Goal: Task Accomplishment & Management: Use online tool/utility

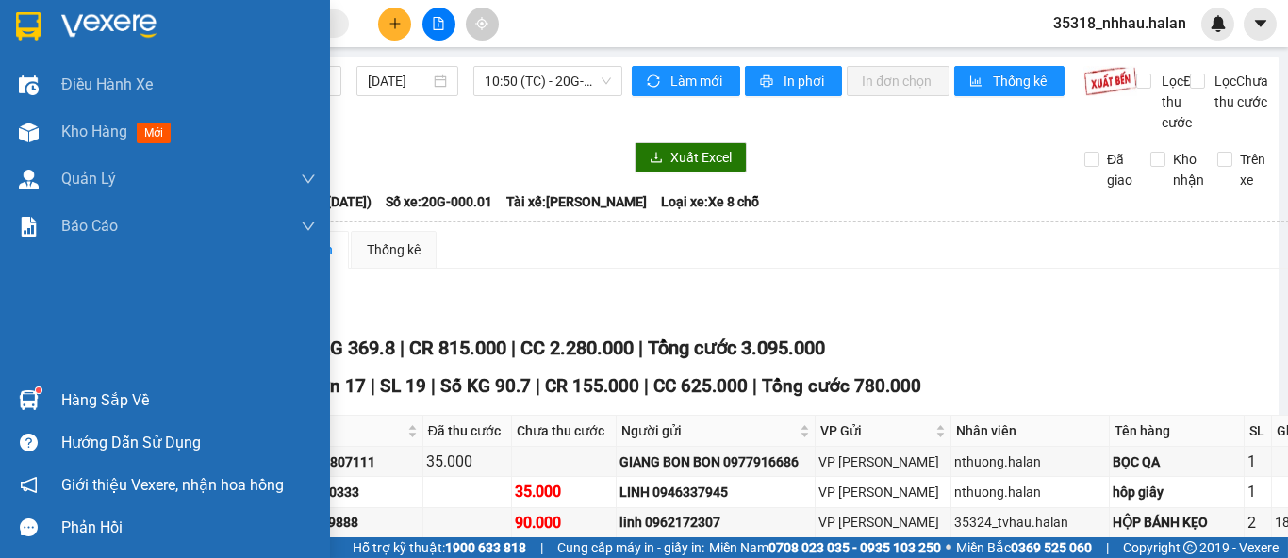
click at [55, 391] on div "Hàng sắp về" at bounding box center [165, 400] width 330 height 42
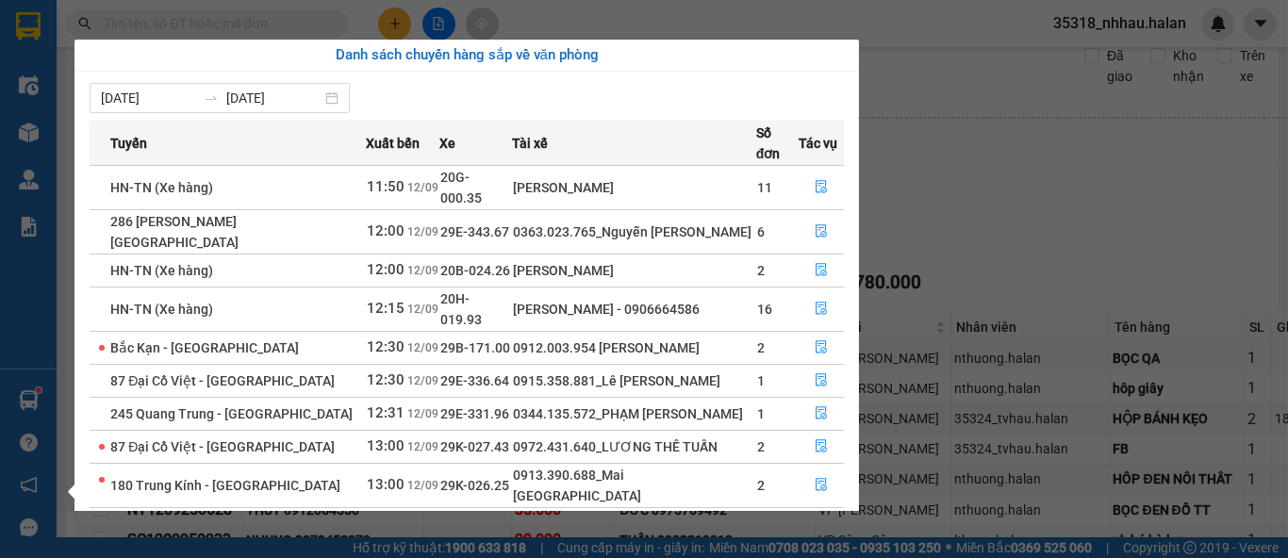
drag, startPoint x: 1031, startPoint y: 248, endPoint x: 1155, endPoint y: 191, distance: 136.8
click at [1033, 248] on section "Kết quả tìm kiếm ( 0 ) Bộ lọc No Data 35318_nhhau.halan Điều hành xe Kho hàng m…" at bounding box center [644, 279] width 1288 height 558
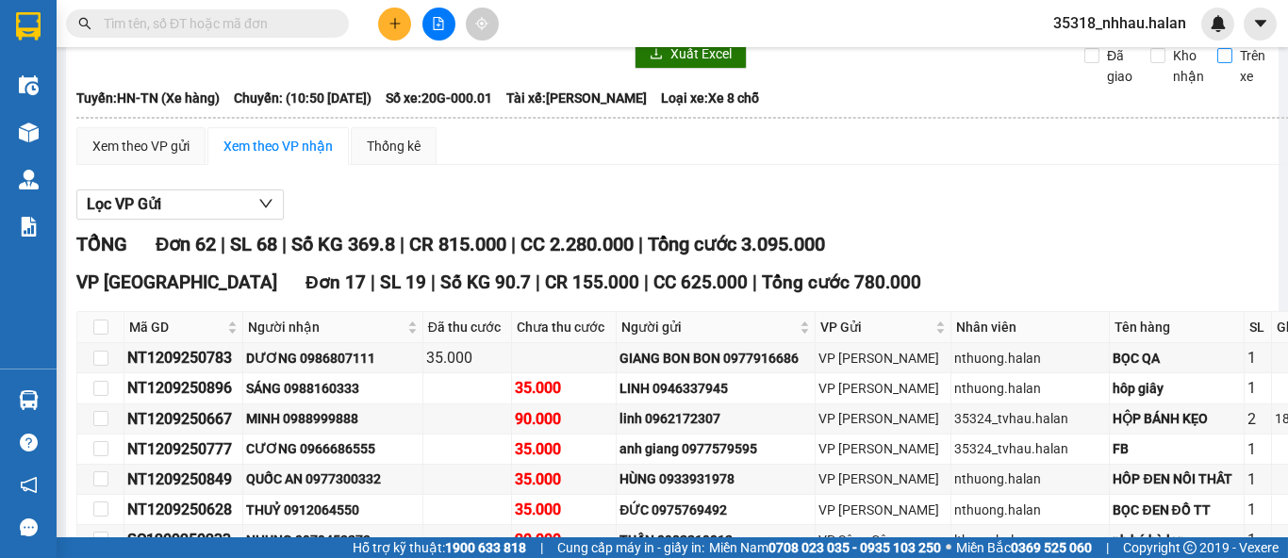
click at [1218, 63] on input "Trên xe" at bounding box center [1225, 55] width 15 height 15
click at [1019, 208] on div "Lọc VP Gửi" at bounding box center [703, 205] width 1255 height 31
click at [1218, 63] on input "Trên xe" at bounding box center [1225, 55] width 15 height 15
checkbox input "false"
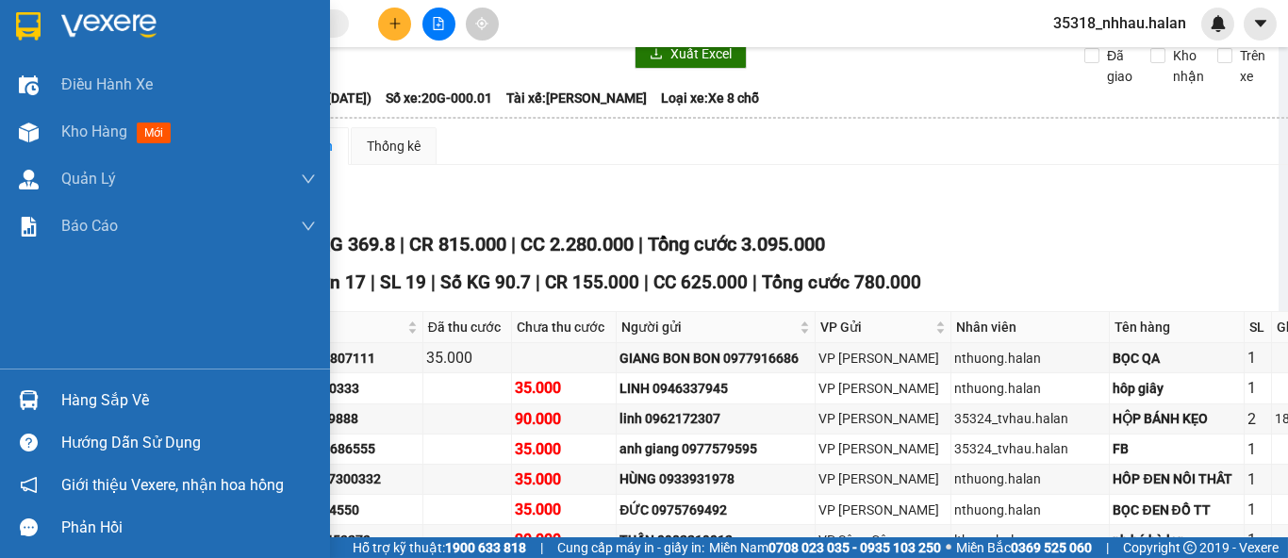
click at [71, 392] on div "Hàng sắp về" at bounding box center [188, 401] width 255 height 28
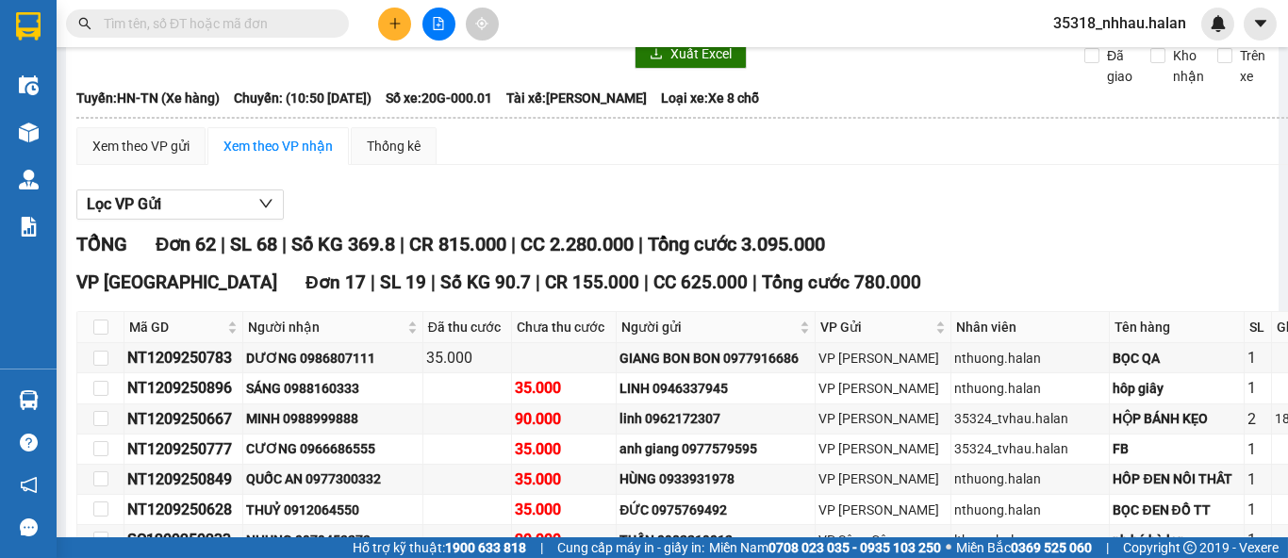
click at [1123, 190] on section "Kết quả tìm kiếm ( 0 ) Bộ lọc No Data 35318_nhhau.halan Điều hành xe Kho hàng m…" at bounding box center [644, 279] width 1288 height 558
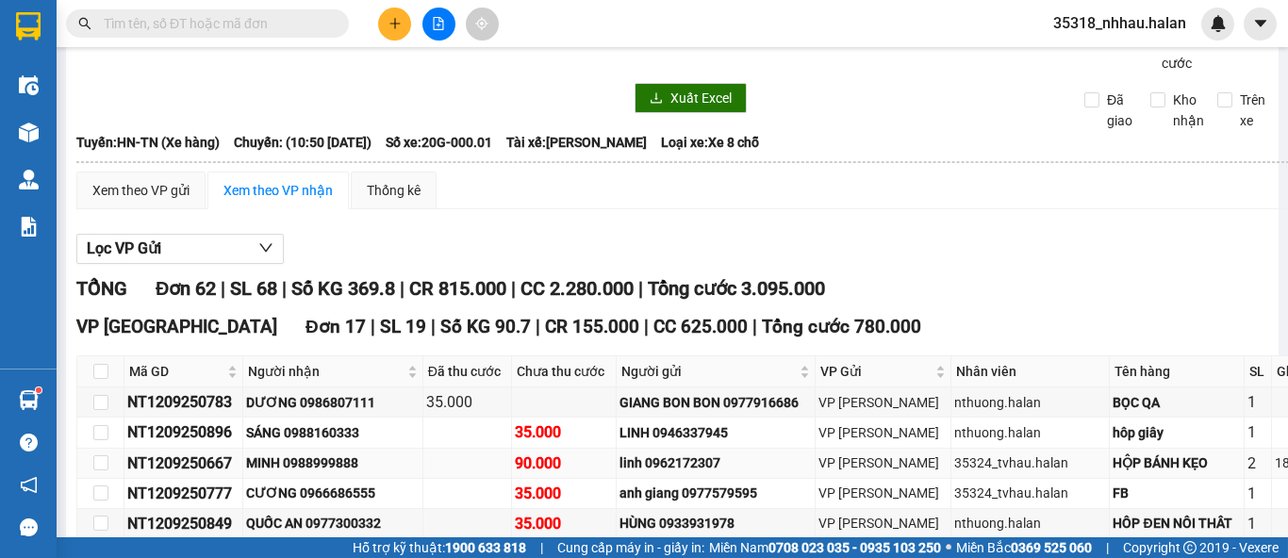
scroll to position [314, 0]
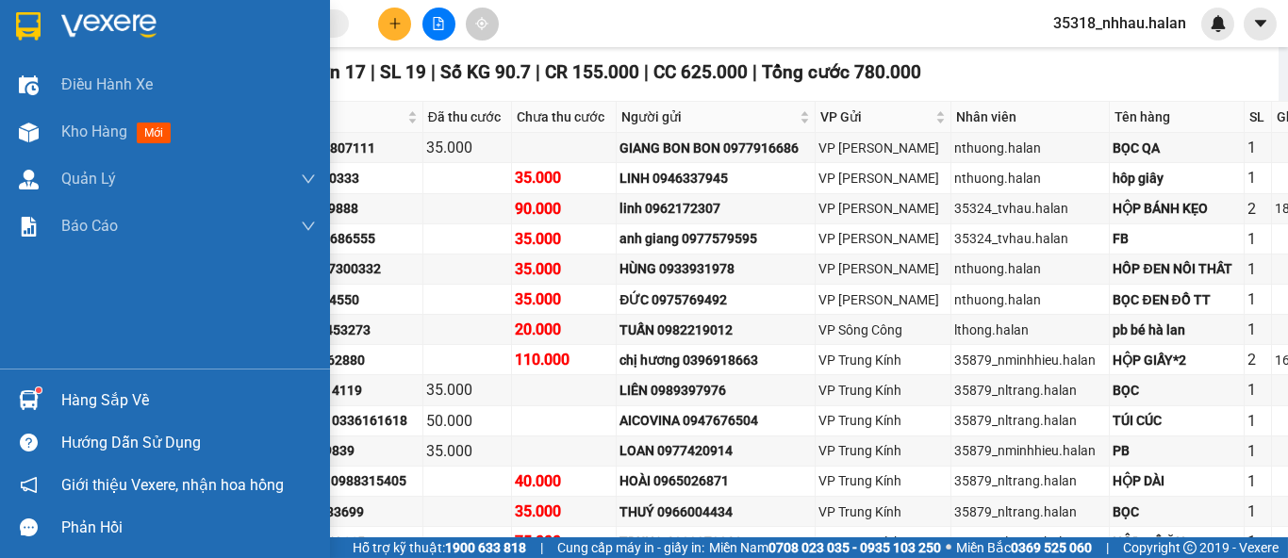
click at [56, 409] on div "Hàng sắp về" at bounding box center [165, 400] width 330 height 42
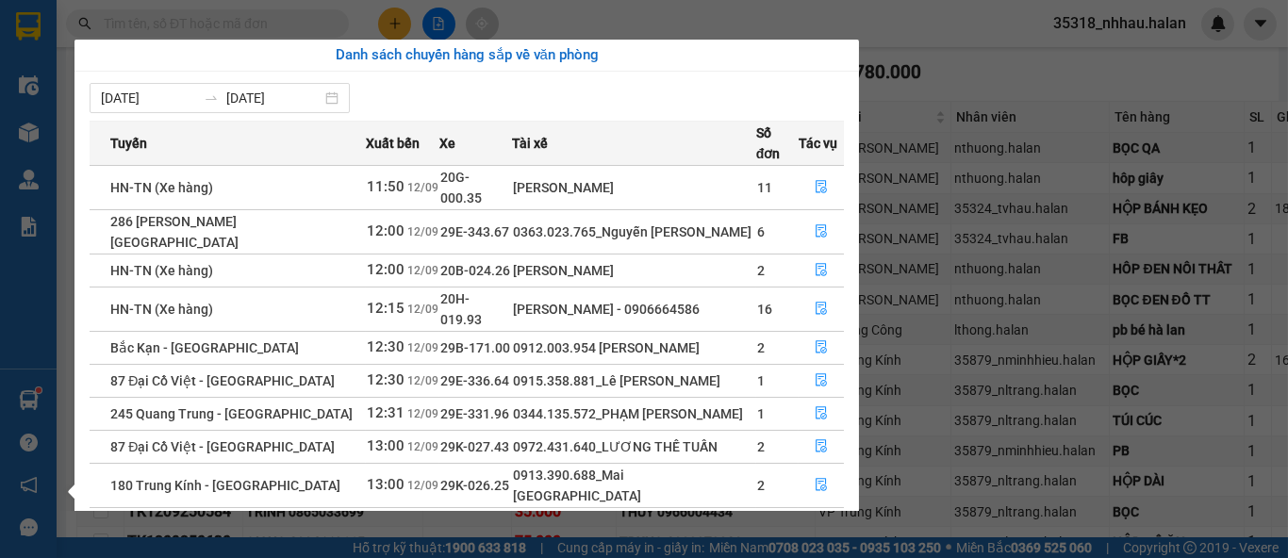
click at [1019, 66] on section "Kết quả tìm kiếm ( 0 ) Bộ lọc No Data 35318_nhhau.halan Điều hành xe Kho hàng m…" at bounding box center [644, 279] width 1288 height 558
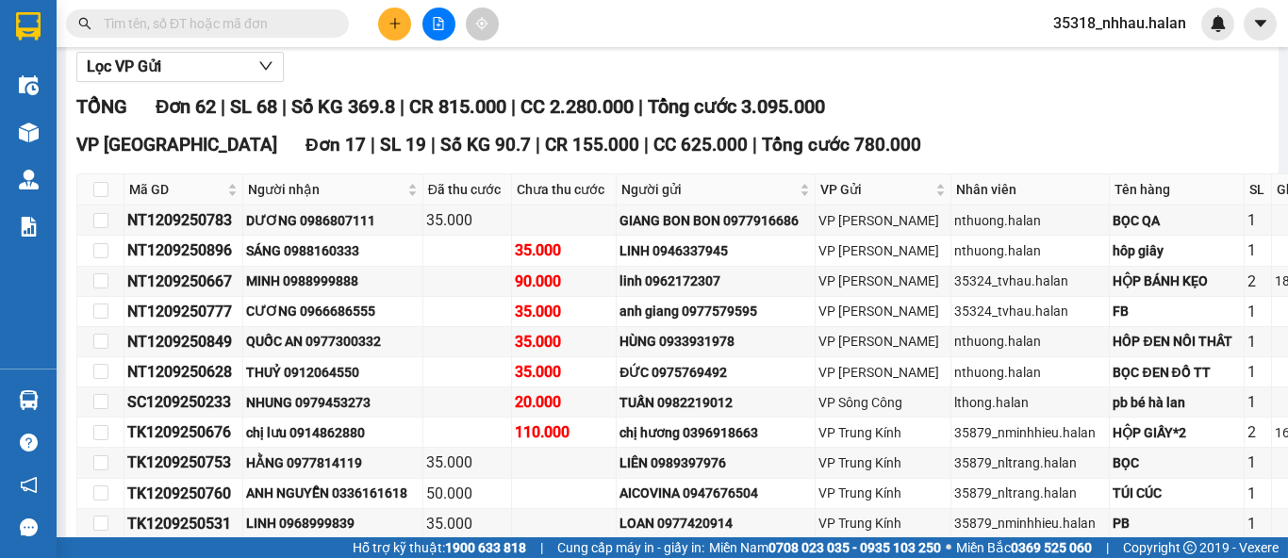
scroll to position [0, 0]
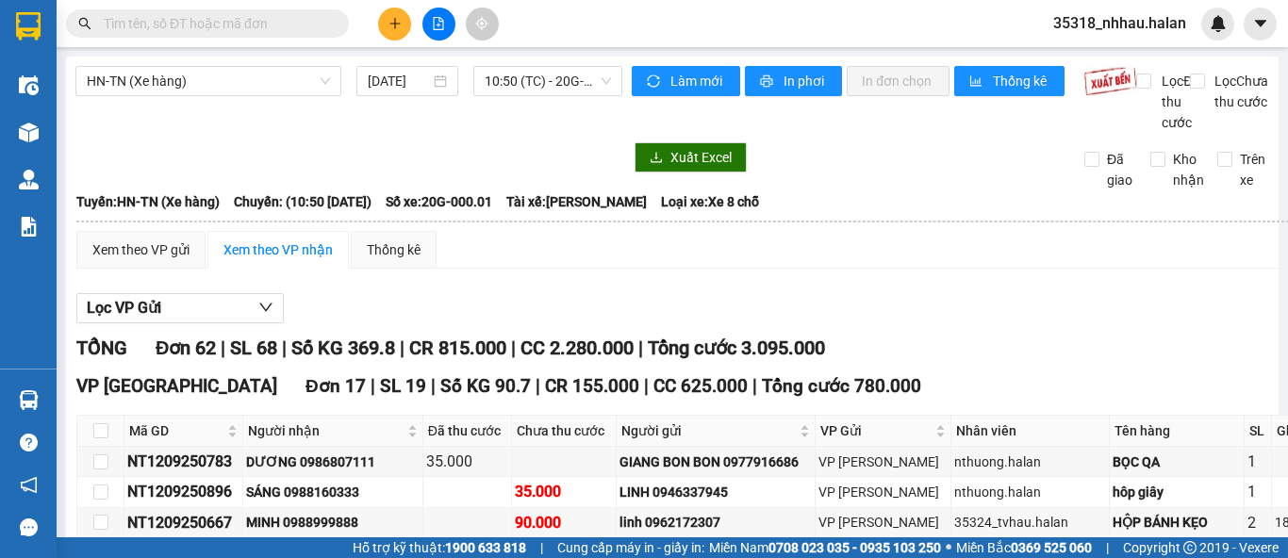
click at [264, 23] on input "text" at bounding box center [215, 23] width 223 height 21
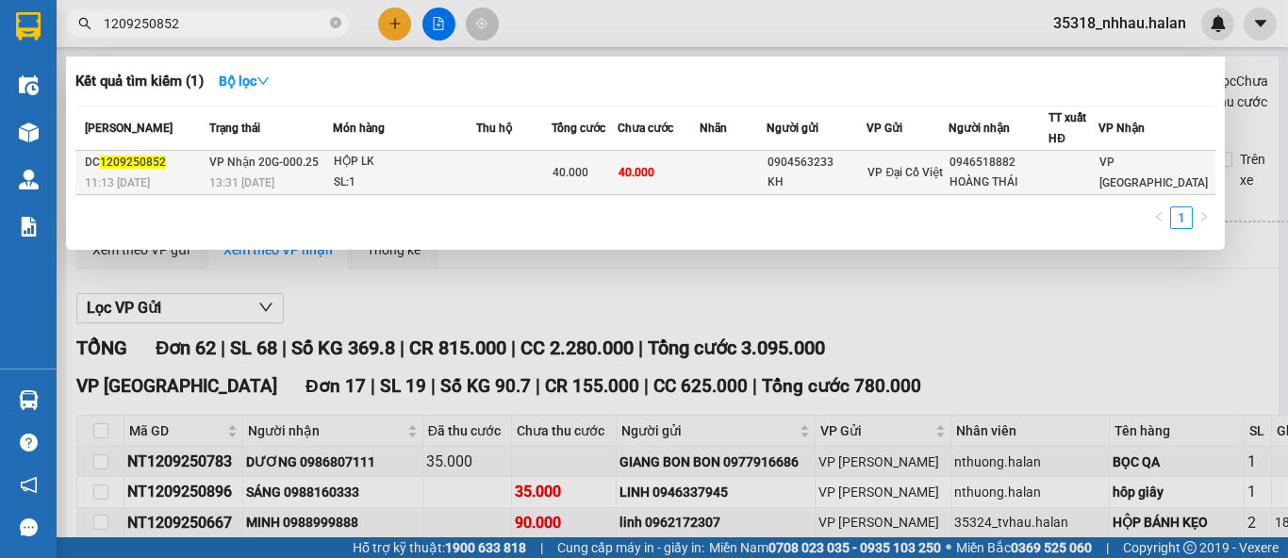
type input "1209250852"
click at [539, 177] on td at bounding box center [513, 173] width 75 height 44
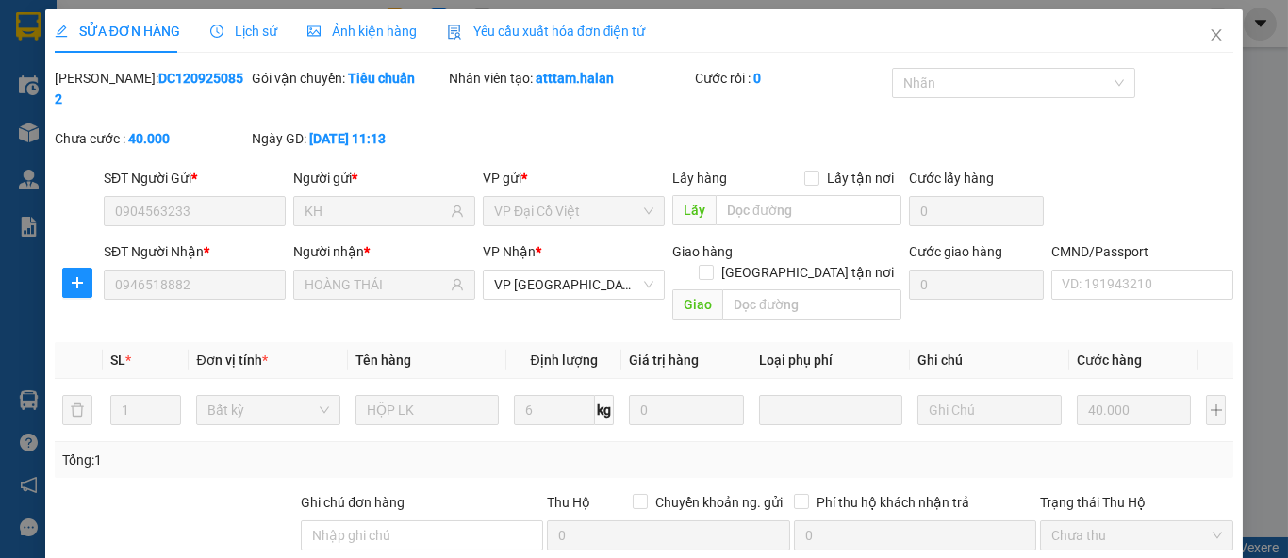
type input "0904563233"
type input "KH"
type input "0946518882"
type input "HOÀNG THÁI"
type input "40.000"
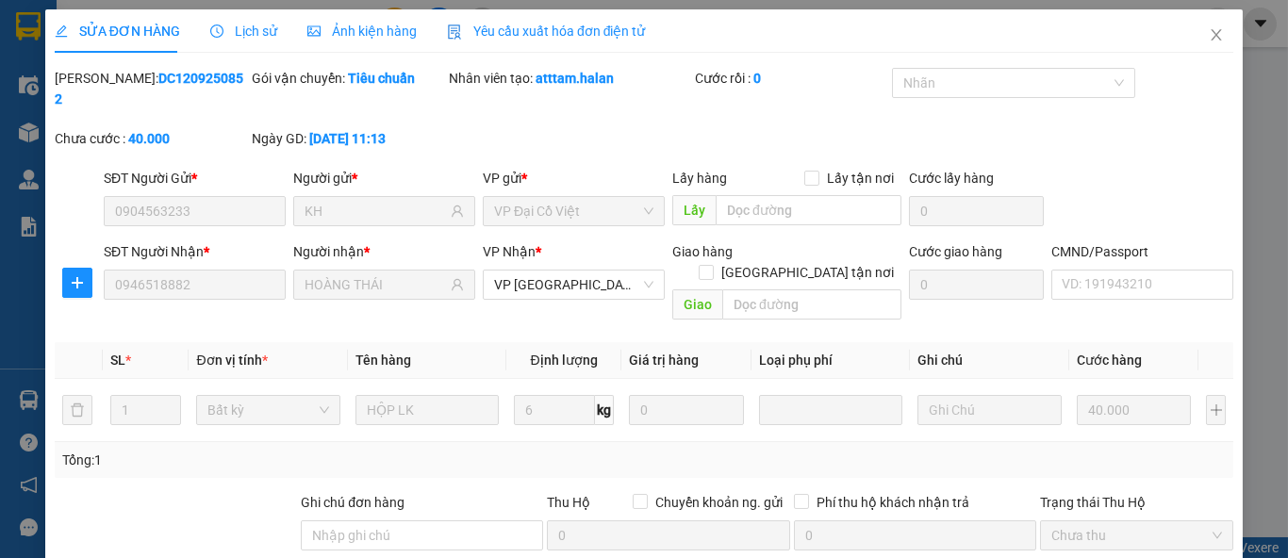
type input "40.000"
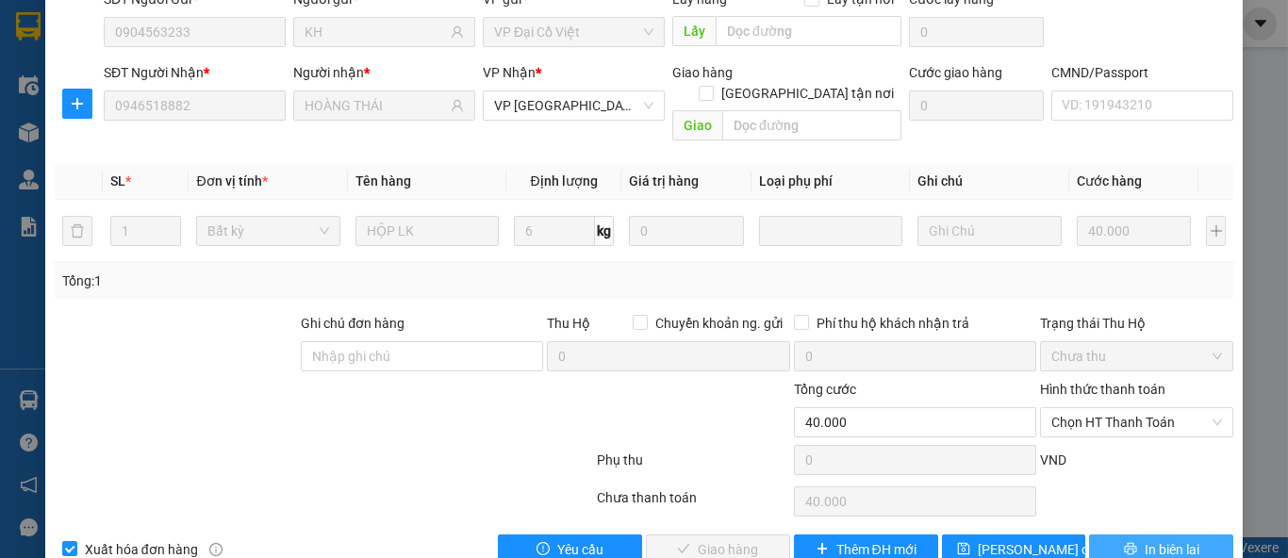
click at [1145, 540] on span "In biên lai" at bounding box center [1172, 550] width 55 height 21
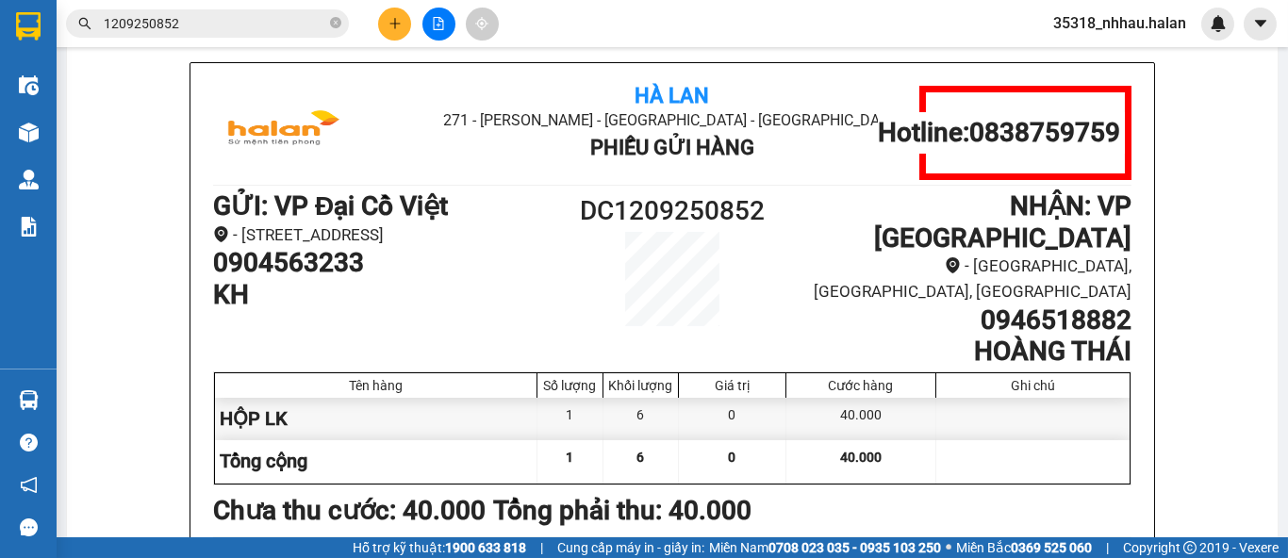
scroll to position [104, 0]
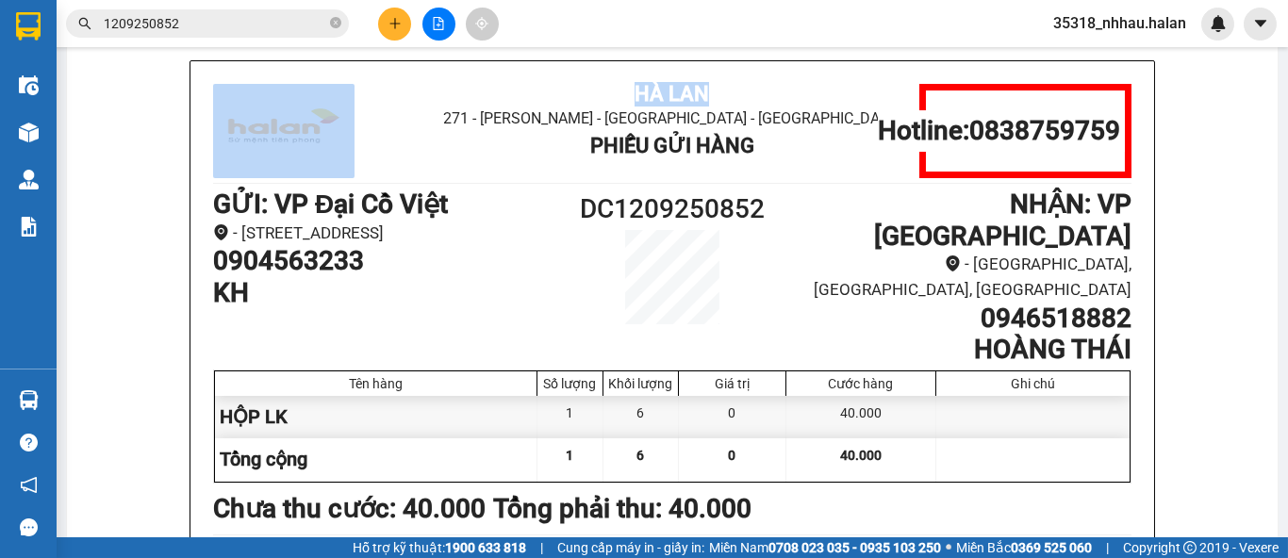
drag, startPoint x: 253, startPoint y: 61, endPoint x: 941, endPoint y: 62, distance: 688.5
click at [941, 62] on div "Hà Lan 271 - [PERSON_NAME] - [GEOGRAPHIC_DATA] Long - [GEOGRAPHIC_DATA] Phiếu G…" at bounding box center [673, 420] width 1166 height 721
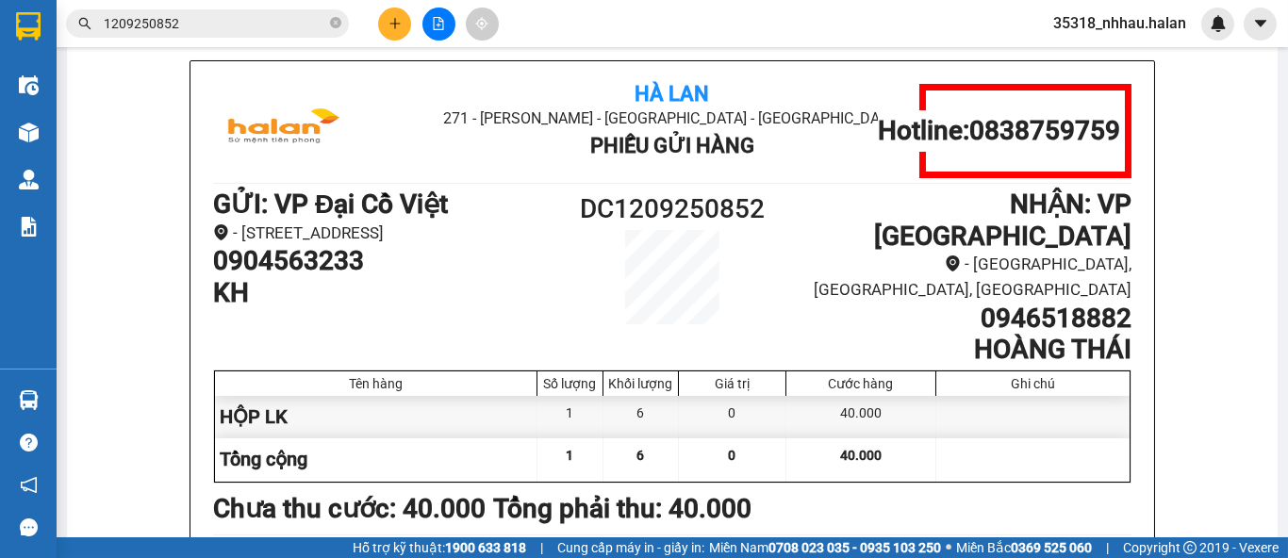
click at [876, 28] on div "Kết quả tìm kiếm ( 1 ) Bộ lọc Mã ĐH Trạng thái Món hàng Thu hộ Tổng cước Chưa c…" at bounding box center [644, 23] width 1288 height 47
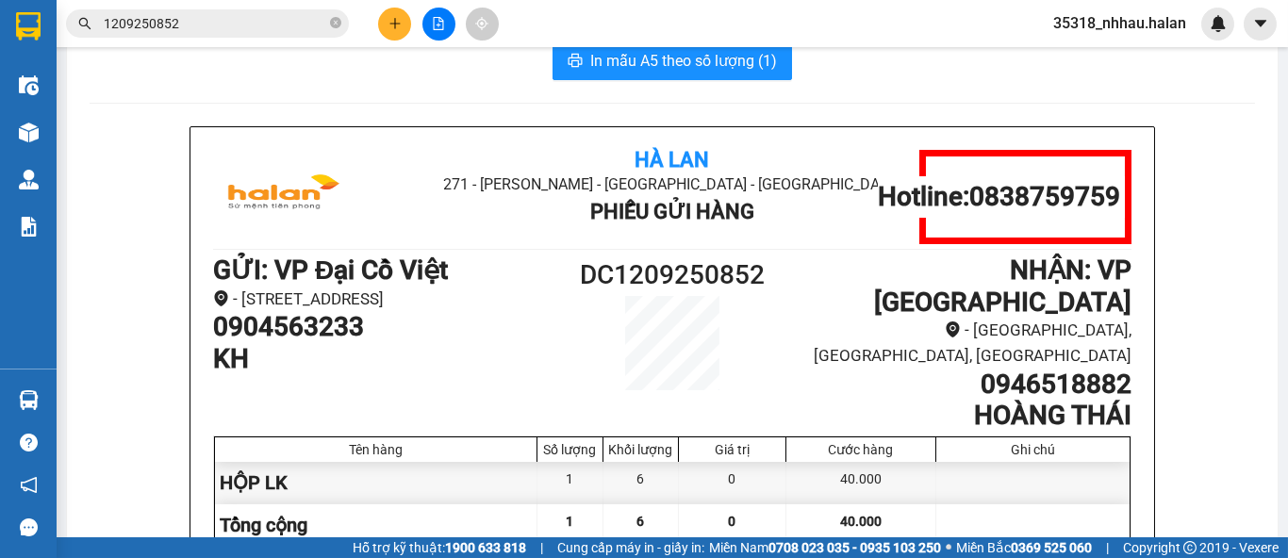
scroll to position [0, 0]
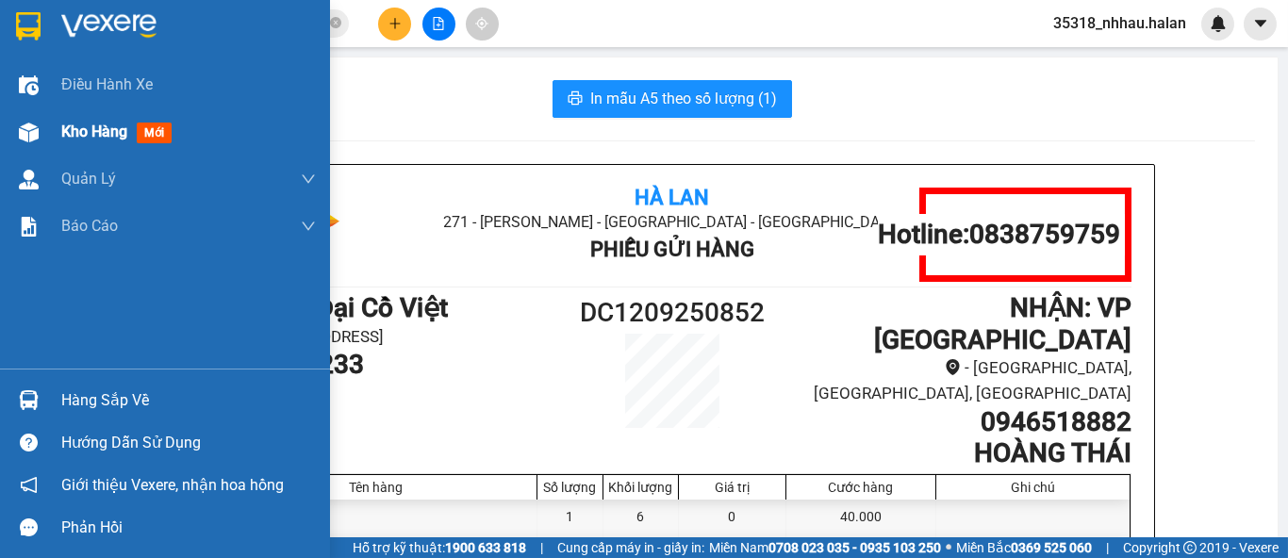
click at [13, 125] on div "Kho hàng mới" at bounding box center [165, 131] width 330 height 47
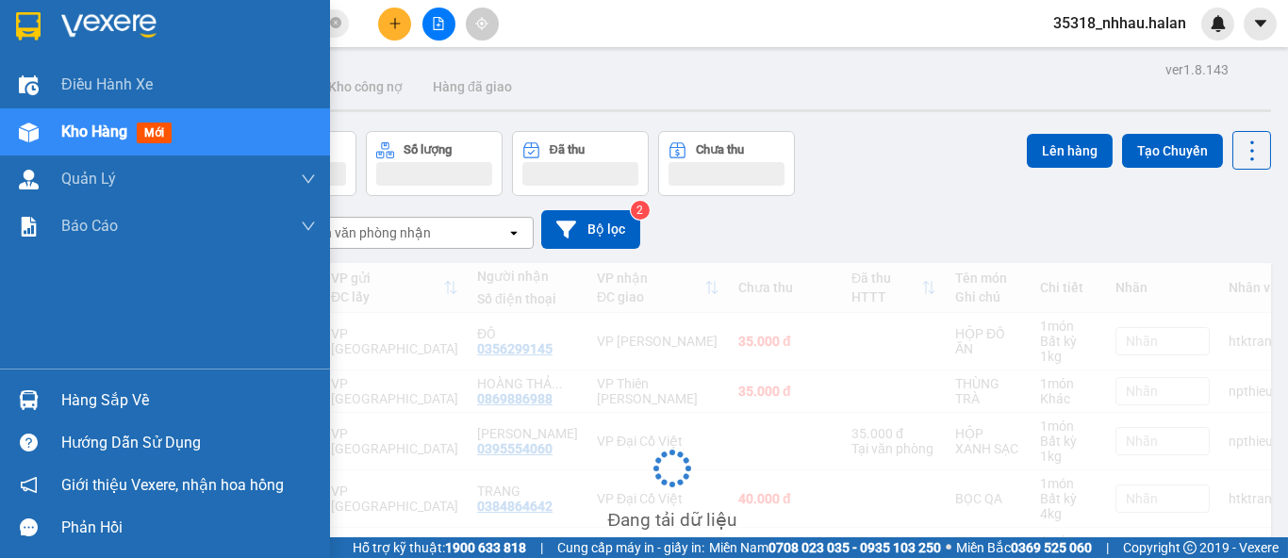
click at [23, 128] on img at bounding box center [29, 133] width 20 height 20
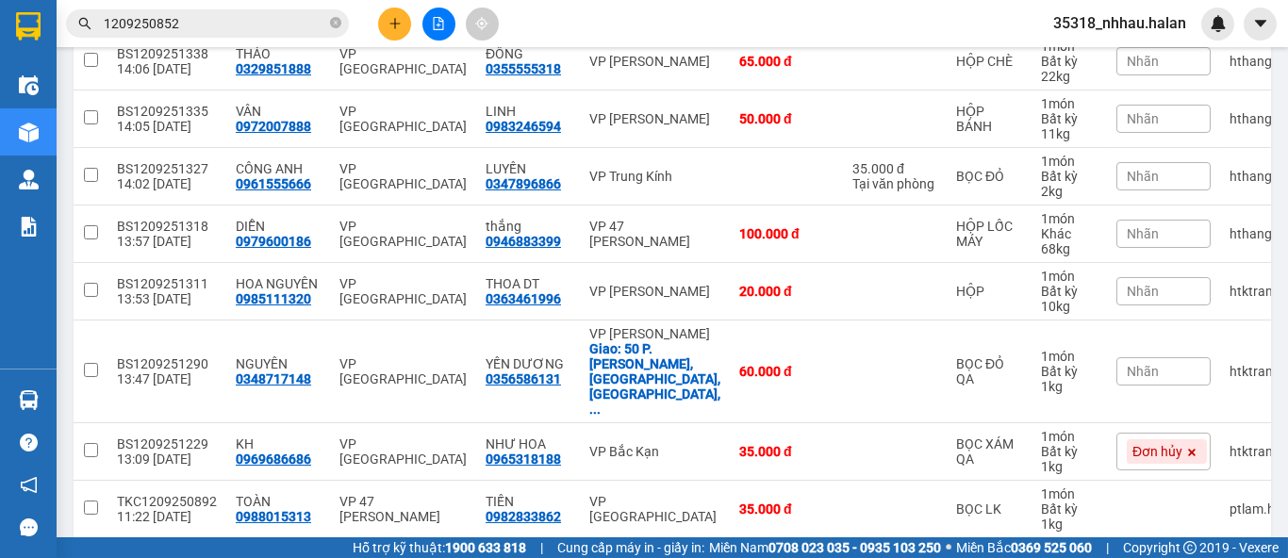
scroll to position [419, 0]
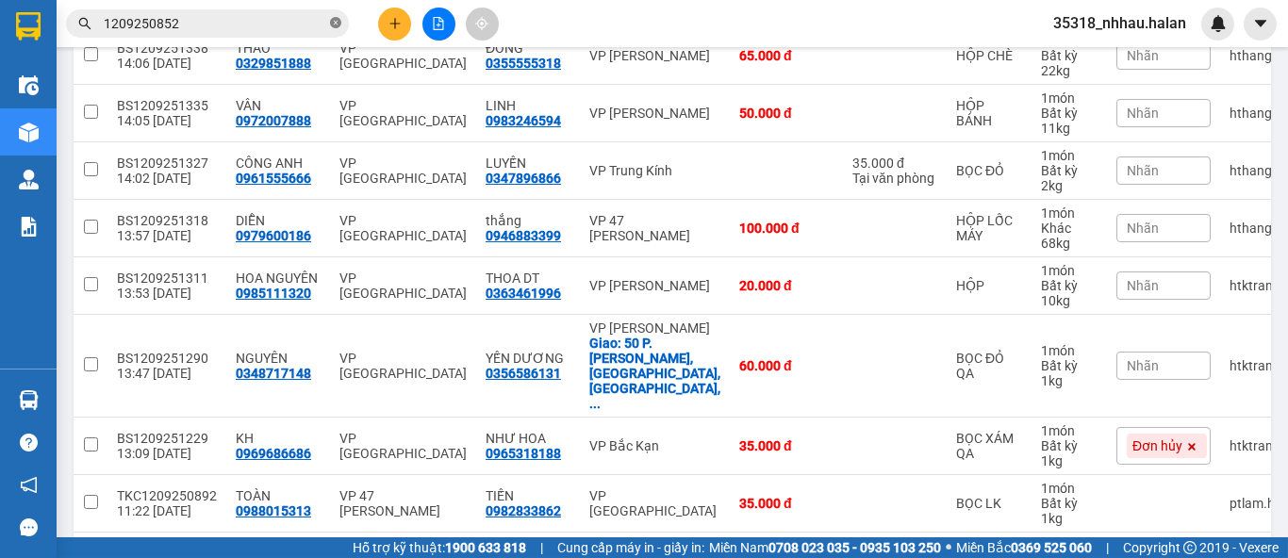
click at [339, 20] on icon "close-circle" at bounding box center [335, 22] width 11 height 11
click at [294, 23] on input "text" at bounding box center [215, 23] width 223 height 21
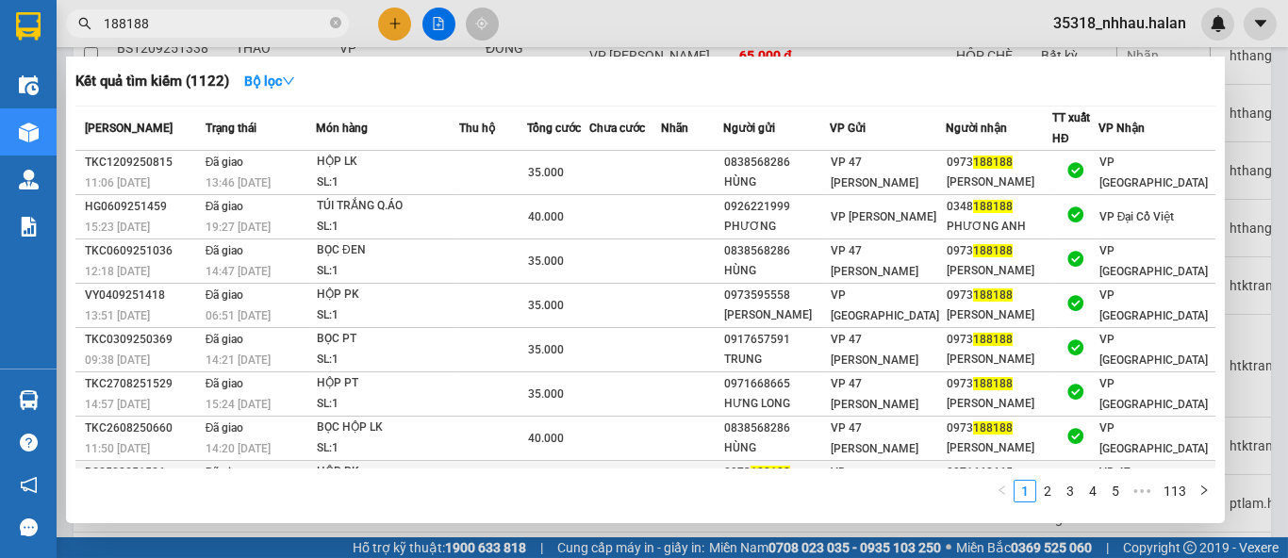
type input "188188"
click at [1265, 152] on div at bounding box center [644, 279] width 1288 height 558
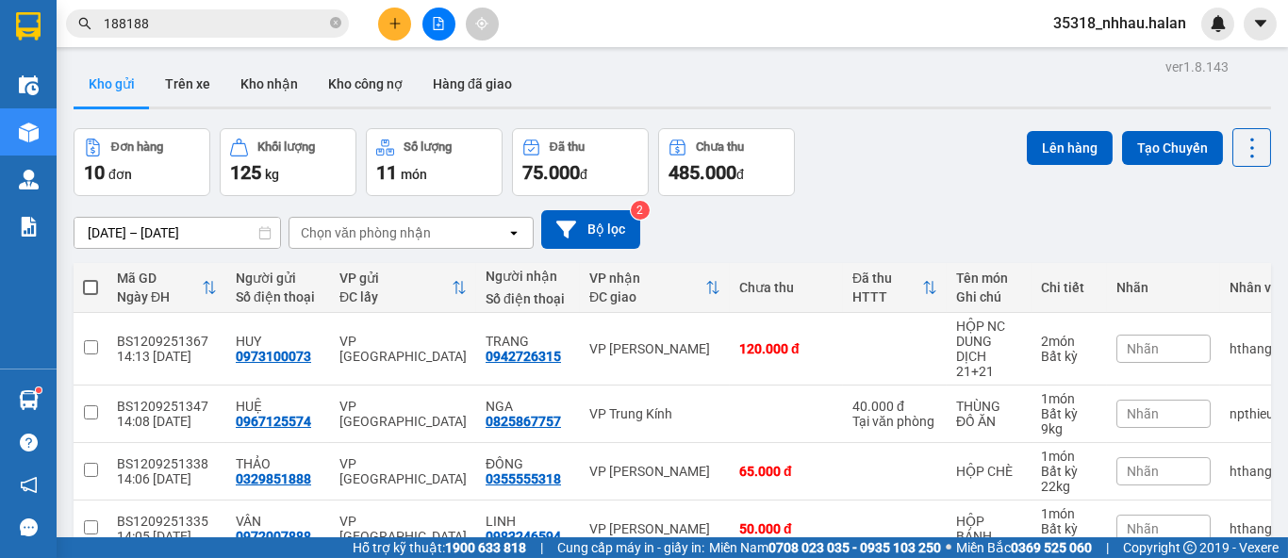
scroll to position [0, 0]
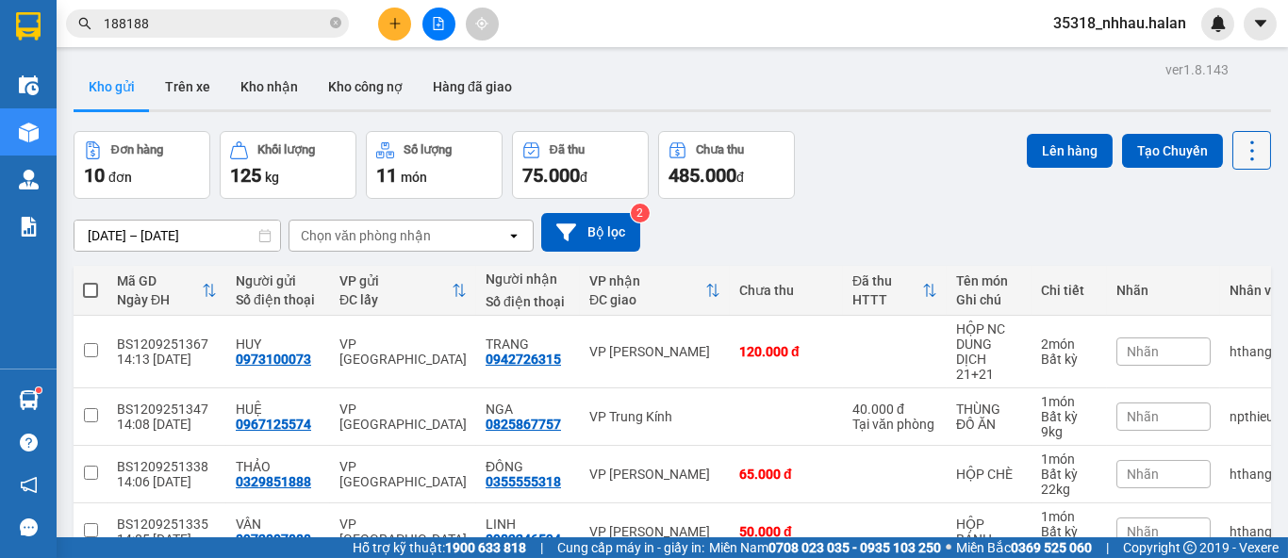
click at [1239, 153] on icon at bounding box center [1252, 151] width 26 height 26
click at [1186, 268] on span "Làm mới" at bounding box center [1211, 269] width 52 height 19
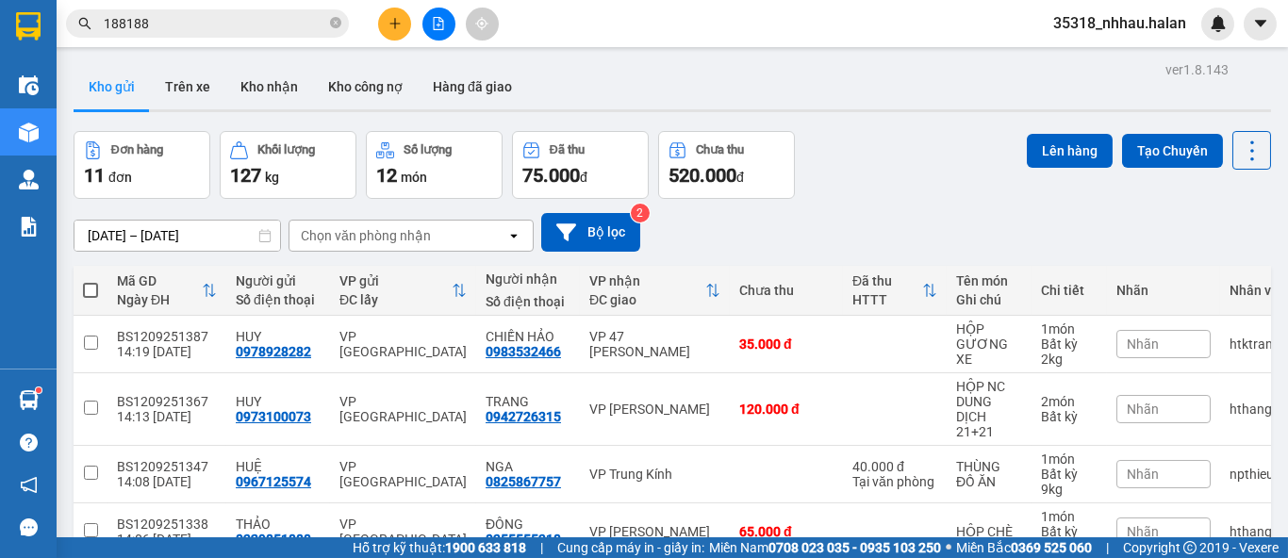
click at [244, 33] on input "188188" at bounding box center [215, 23] width 223 height 21
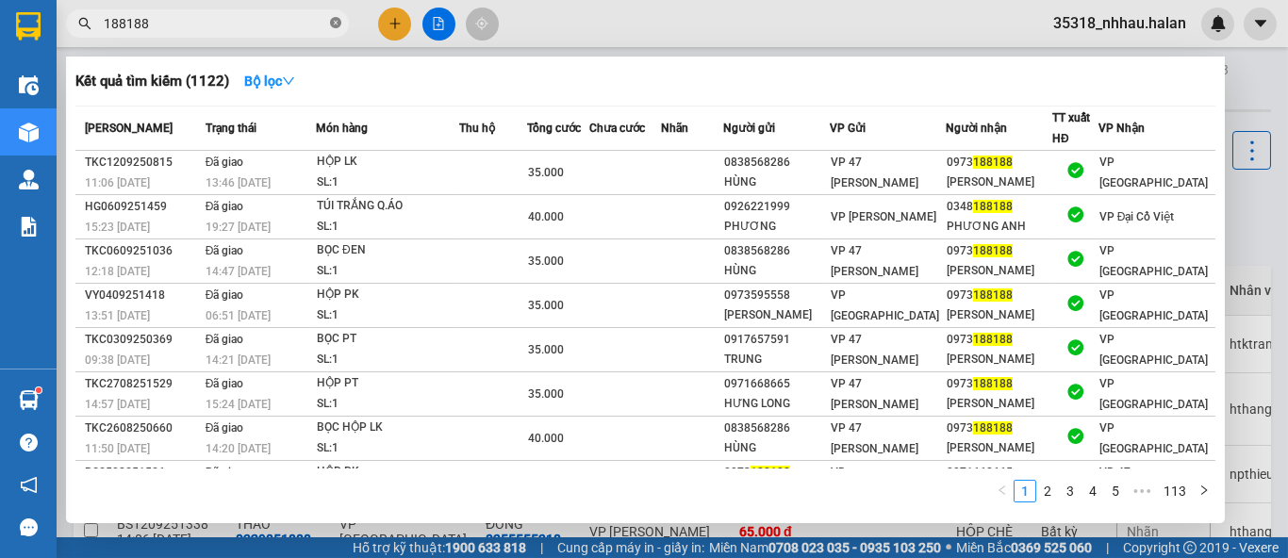
click at [337, 23] on icon "close-circle" at bounding box center [335, 22] width 11 height 11
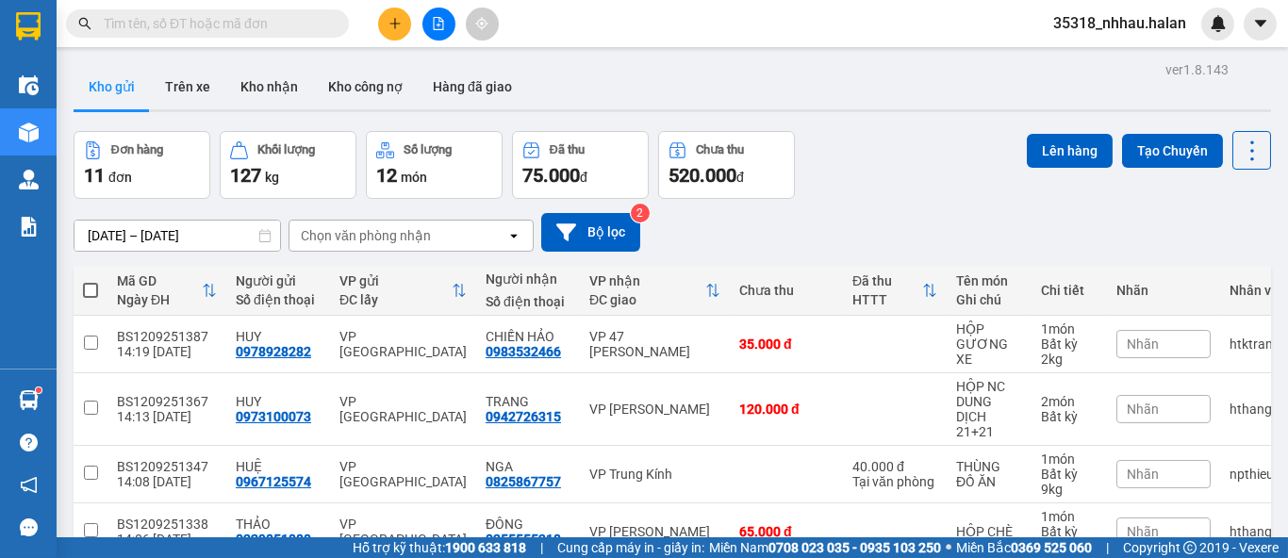
click at [288, 23] on input "text" at bounding box center [215, 23] width 223 height 21
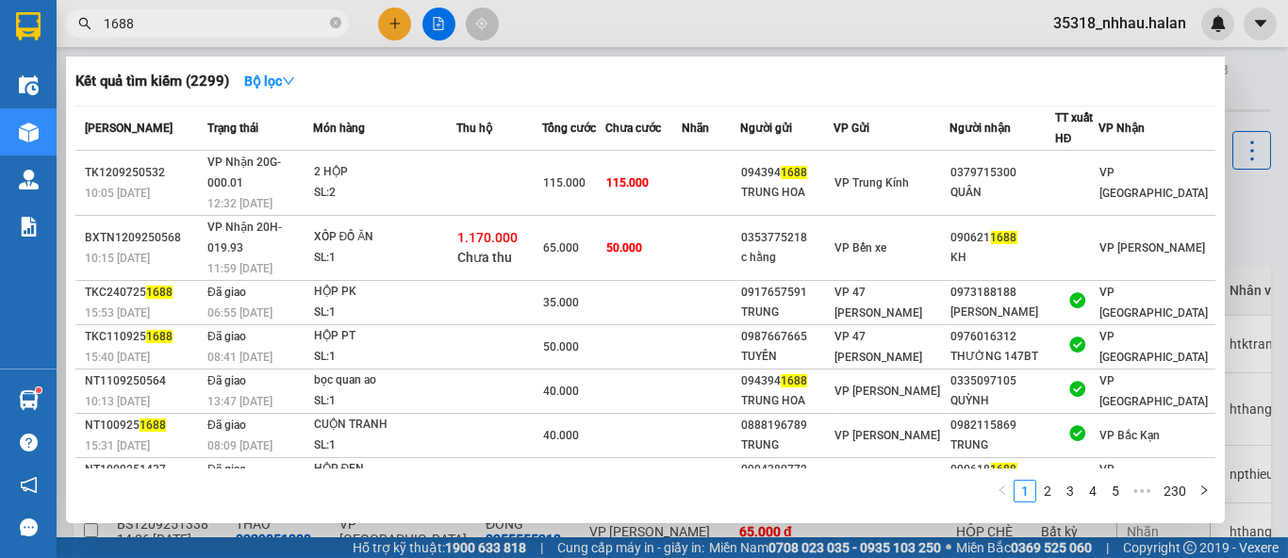
type input "1688"
click at [1249, 229] on div at bounding box center [644, 279] width 1288 height 558
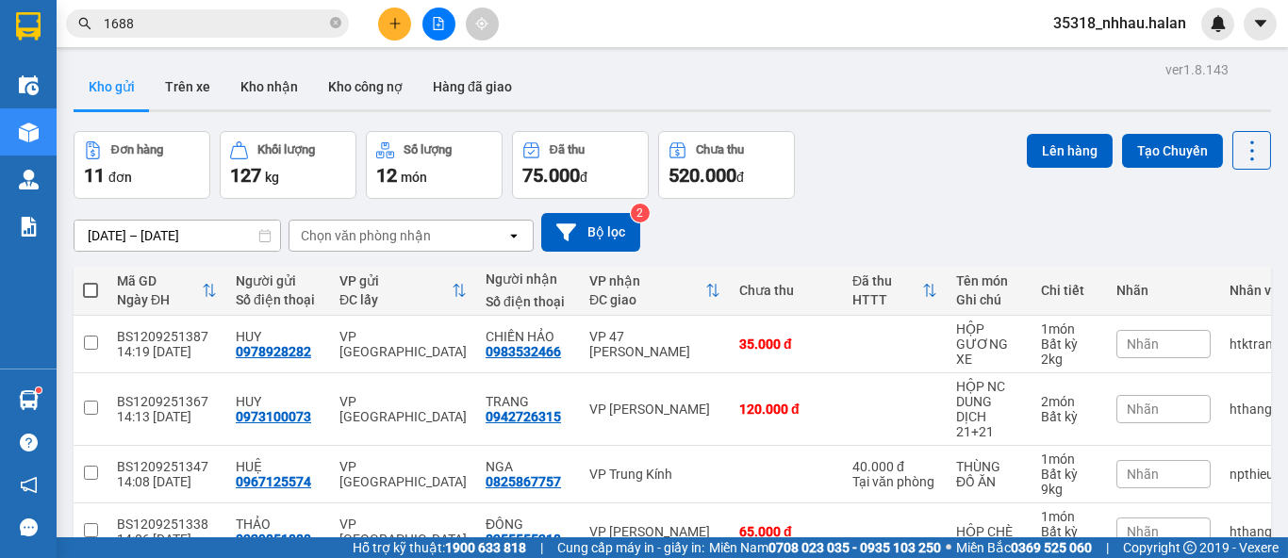
click at [264, 25] on input "1688" at bounding box center [215, 23] width 223 height 21
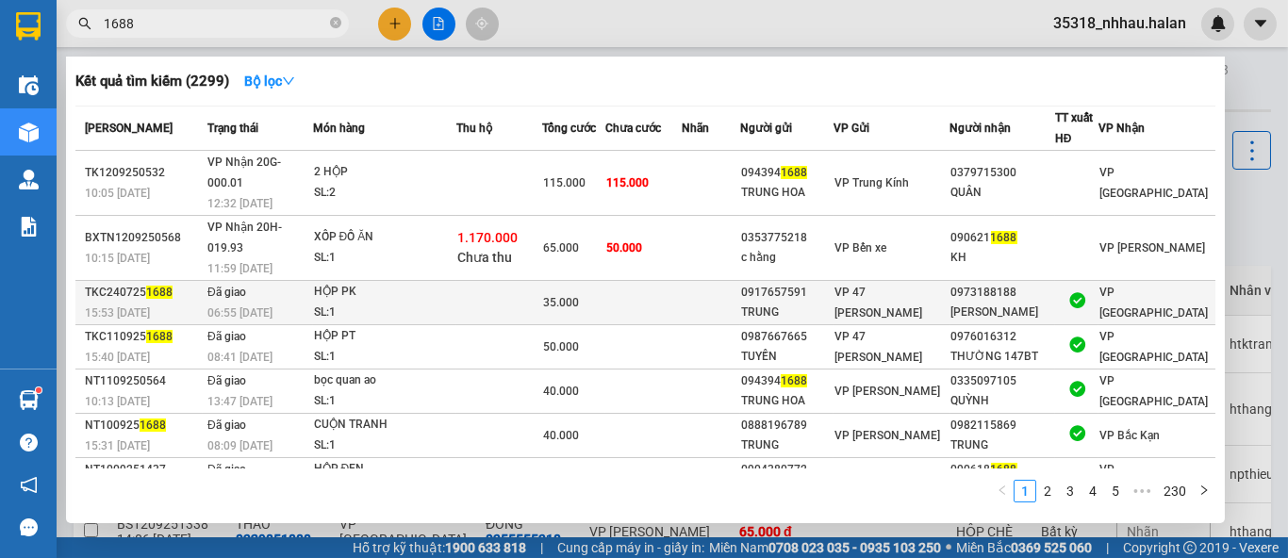
click at [807, 303] on div "TRUNG" at bounding box center [786, 313] width 91 height 20
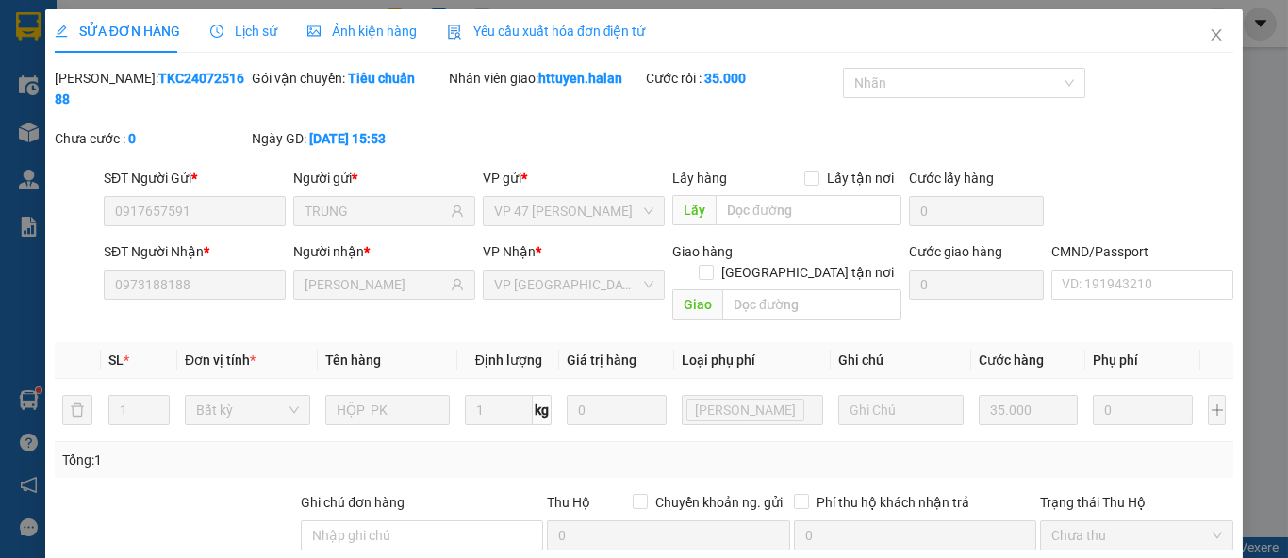
type input "0917657591"
type input "TRUNG"
type input "0973188188"
type input "[PERSON_NAME]"
type input "35.000"
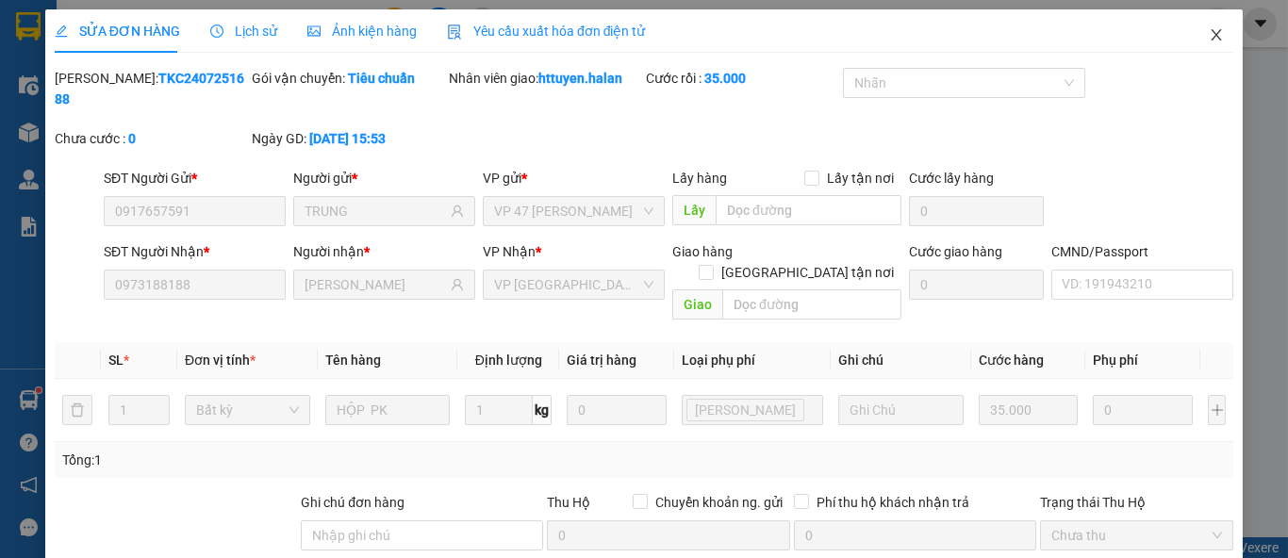
click at [1212, 34] on icon "close" at bounding box center [1217, 34] width 10 height 11
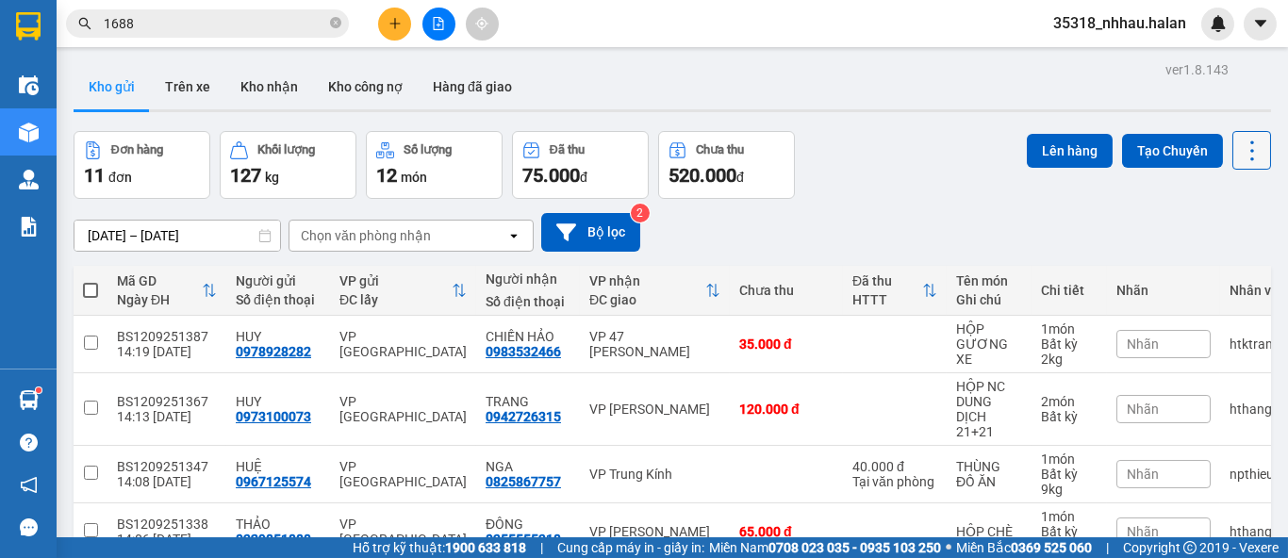
click at [1243, 163] on icon at bounding box center [1252, 151] width 26 height 26
click at [1205, 269] on span "Làm mới" at bounding box center [1211, 269] width 52 height 19
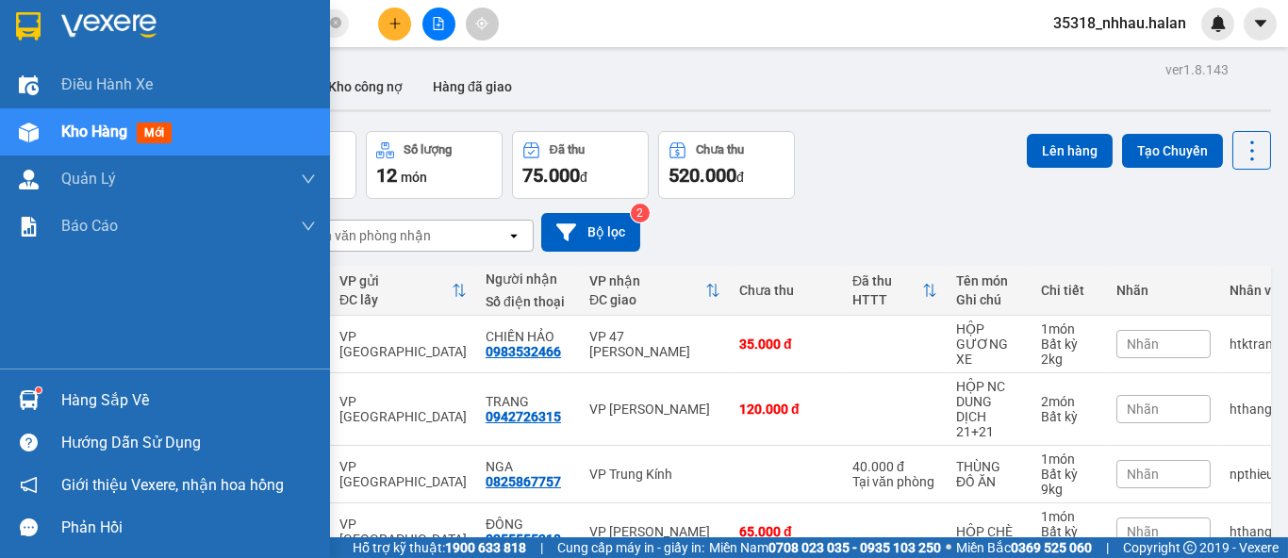
click at [30, 396] on img at bounding box center [29, 400] width 20 height 20
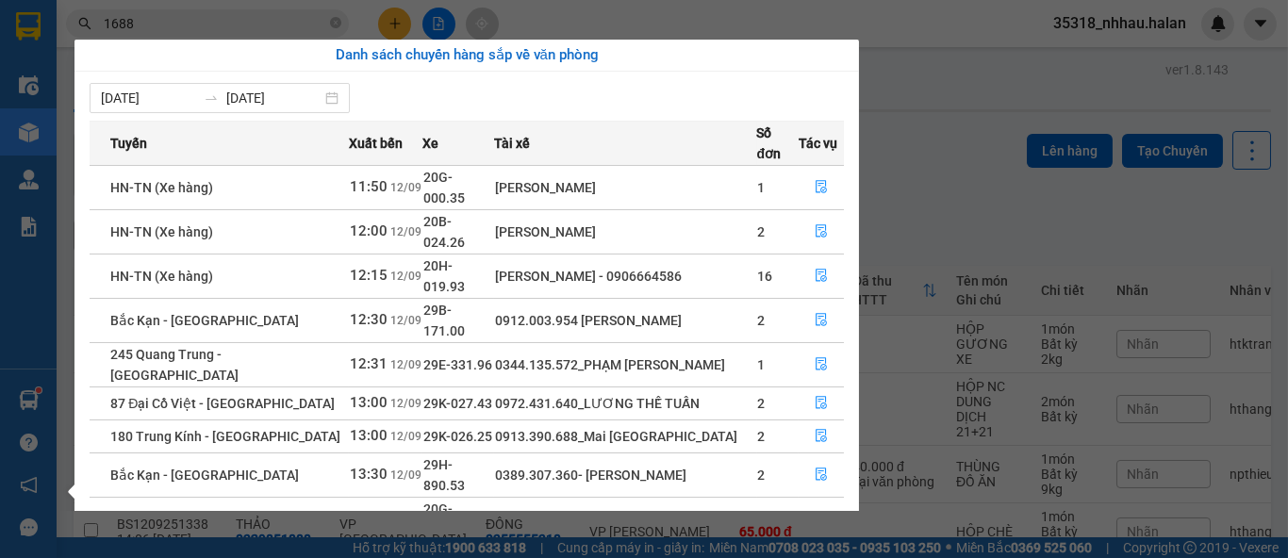
click at [939, 161] on section "Kết quả tìm kiếm ( 2299 ) Bộ lọc Mã ĐH Trạng thái Món hàng Thu hộ Tổng cước Chư…" at bounding box center [644, 279] width 1288 height 558
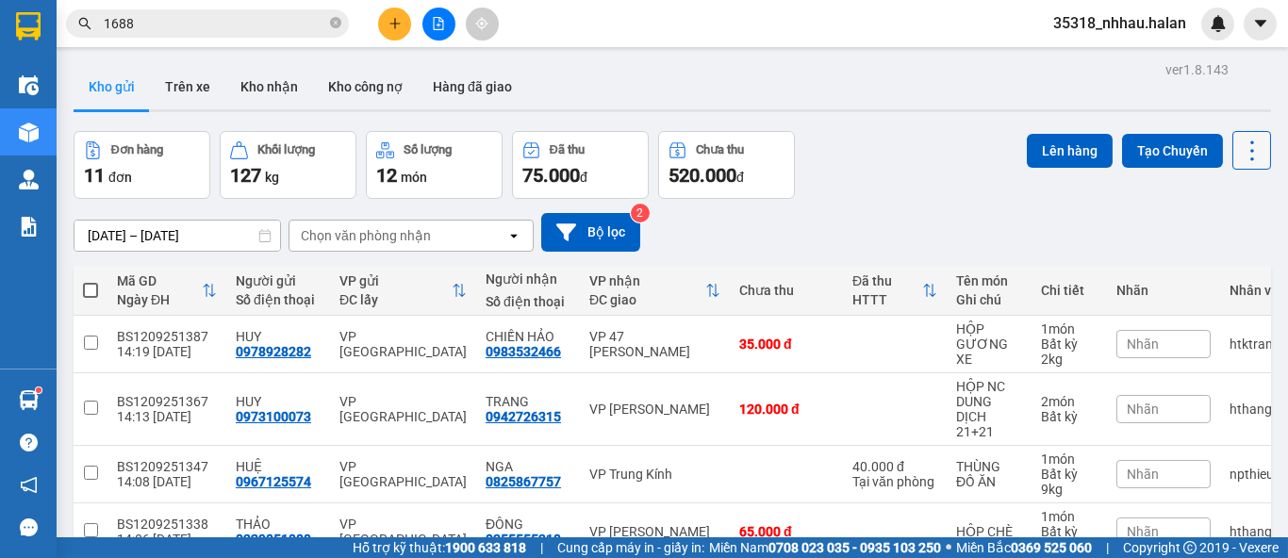
click at [1252, 155] on button at bounding box center [1252, 150] width 39 height 39
click at [1220, 267] on span "Làm mới" at bounding box center [1211, 269] width 52 height 19
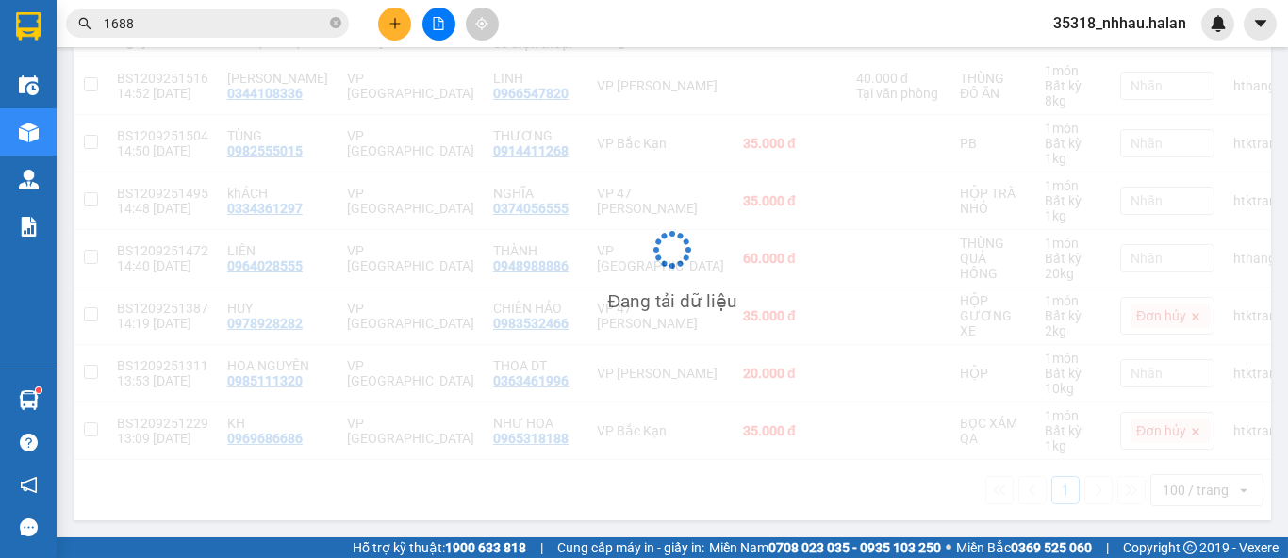
scroll to position [267, 0]
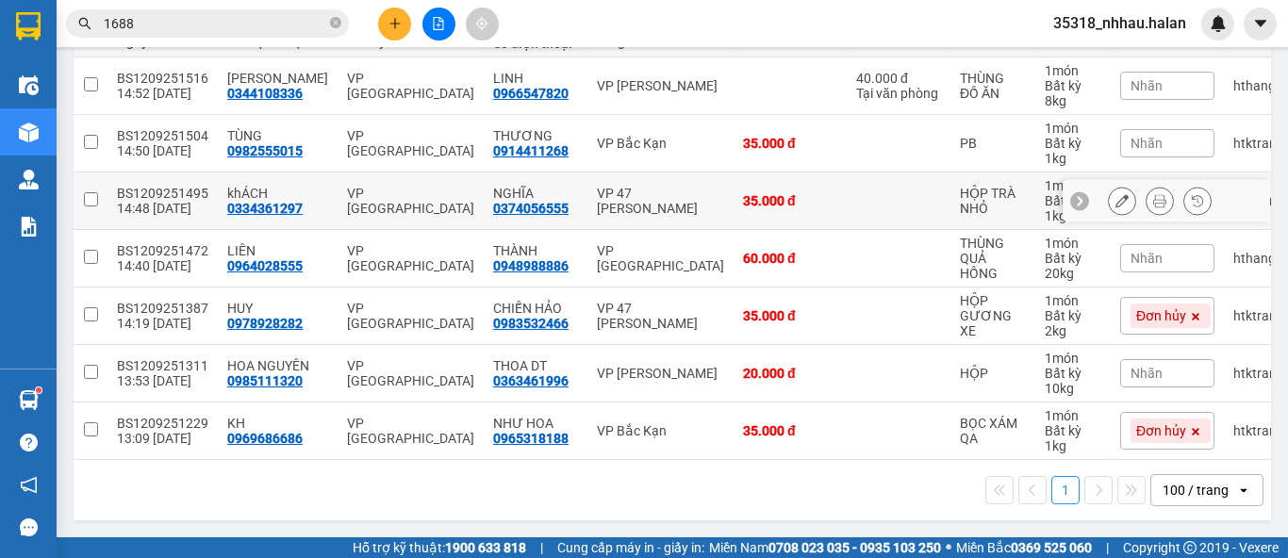
click at [787, 199] on td "35.000 đ" at bounding box center [790, 202] width 113 height 58
checkbox input "true"
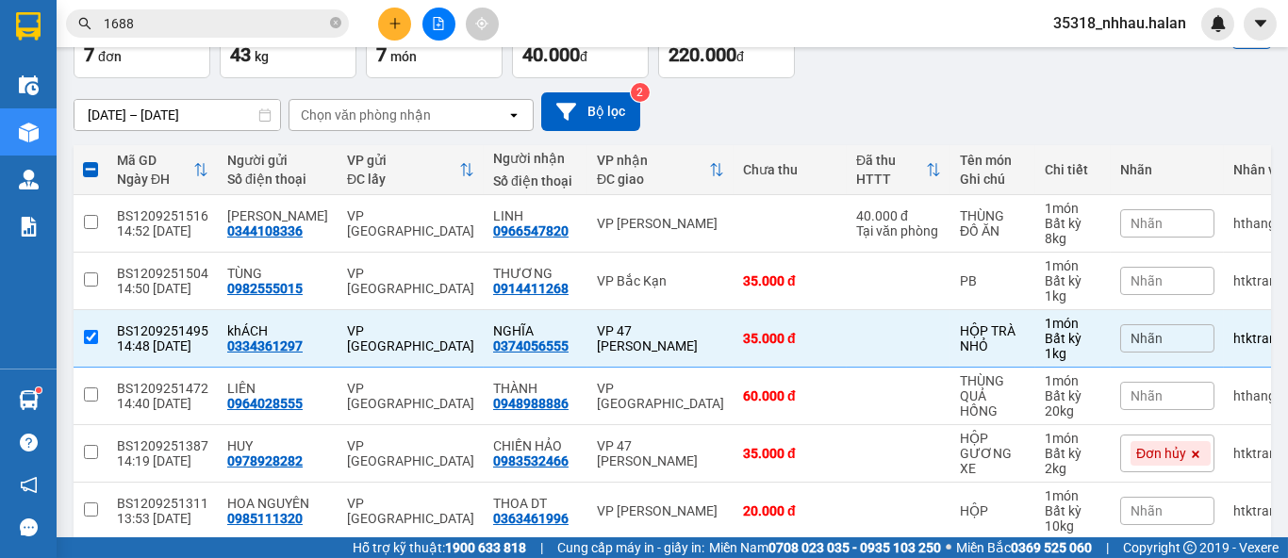
scroll to position [0, 0]
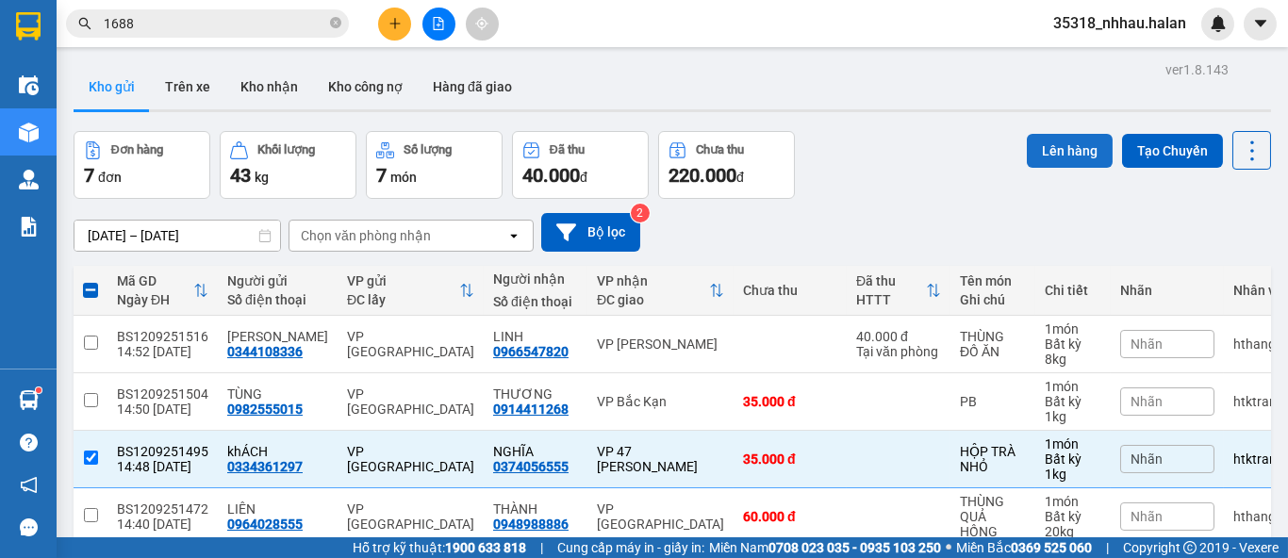
click at [1038, 148] on button "Lên hàng" at bounding box center [1070, 151] width 86 height 34
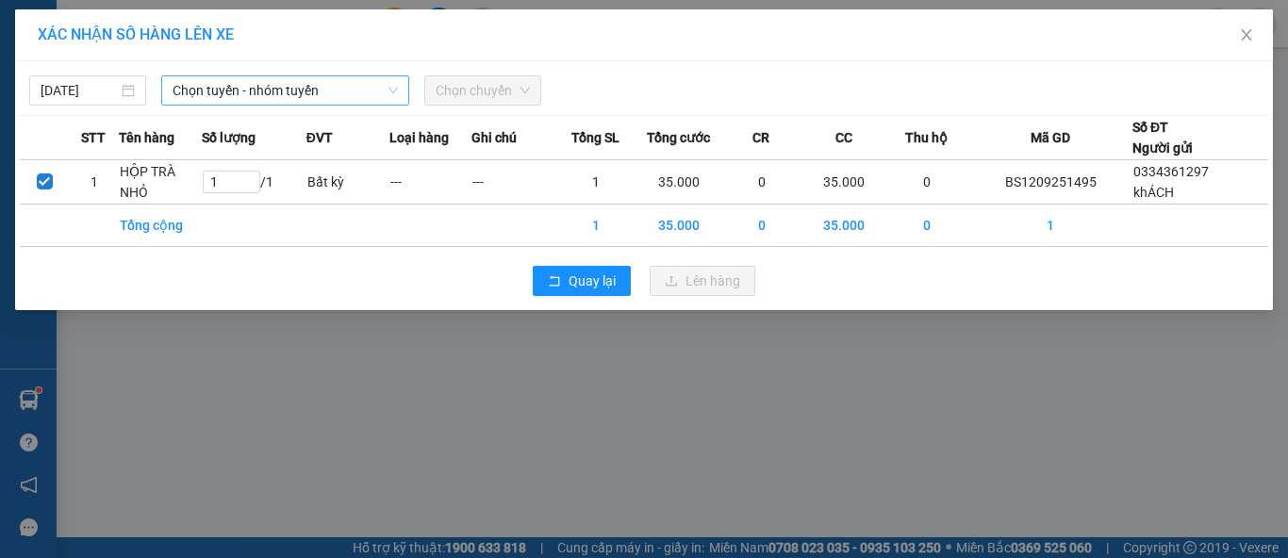
click at [327, 90] on span "Chọn tuyến - nhóm tuyến" at bounding box center [285, 90] width 225 height 28
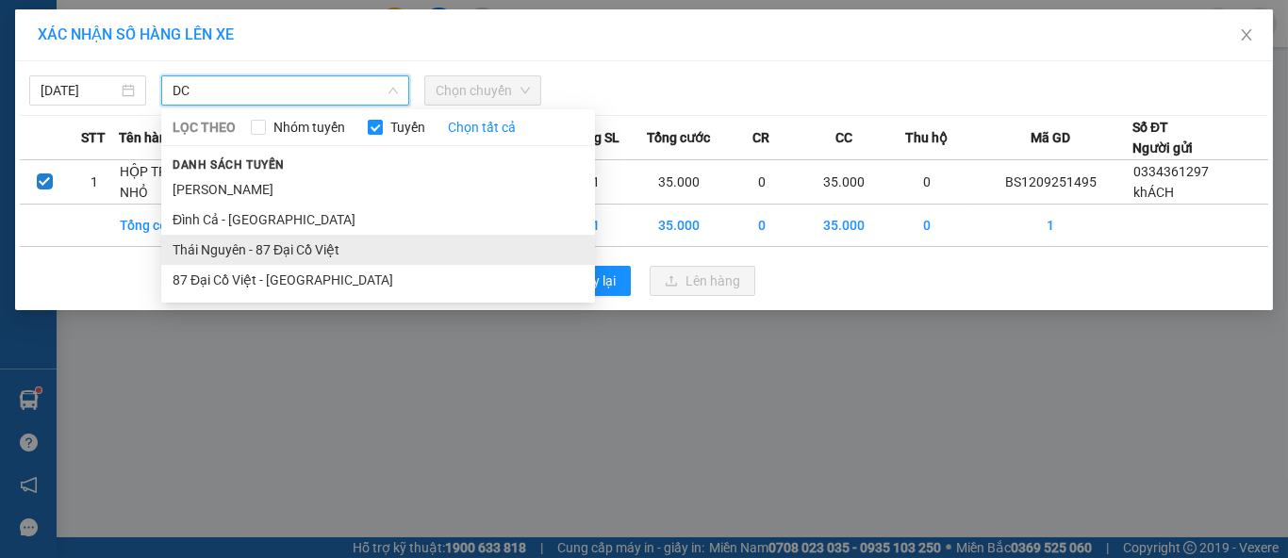
type input "DC"
click at [314, 248] on li "Thái Nguyên - 87 Đại Cồ Việt" at bounding box center [378, 250] width 434 height 30
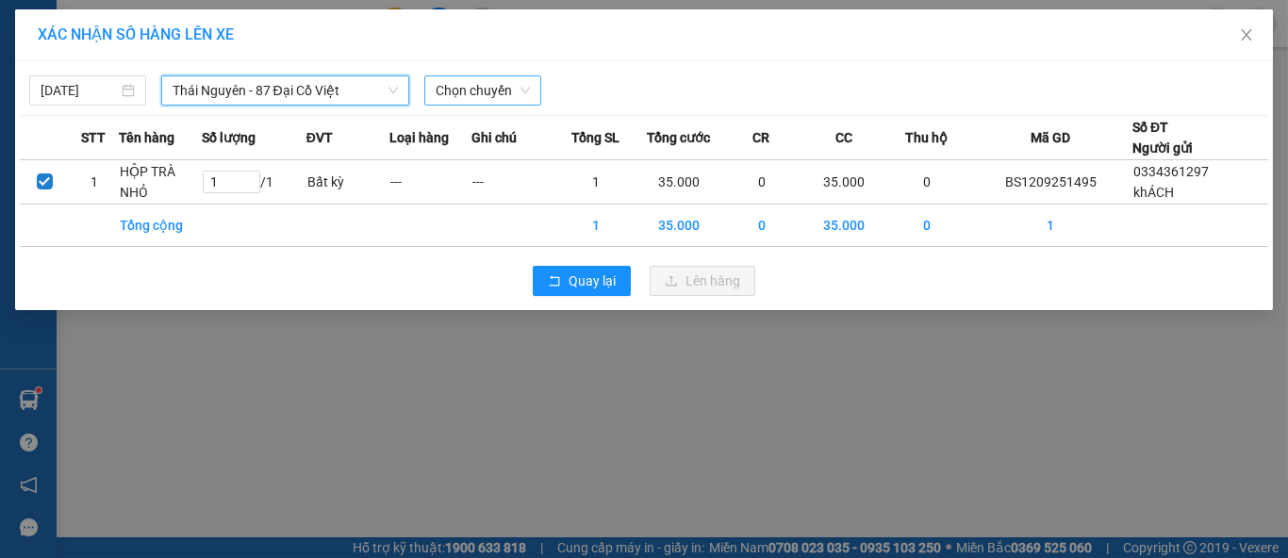
click at [497, 91] on span "Chọn chuyến" at bounding box center [483, 90] width 94 height 28
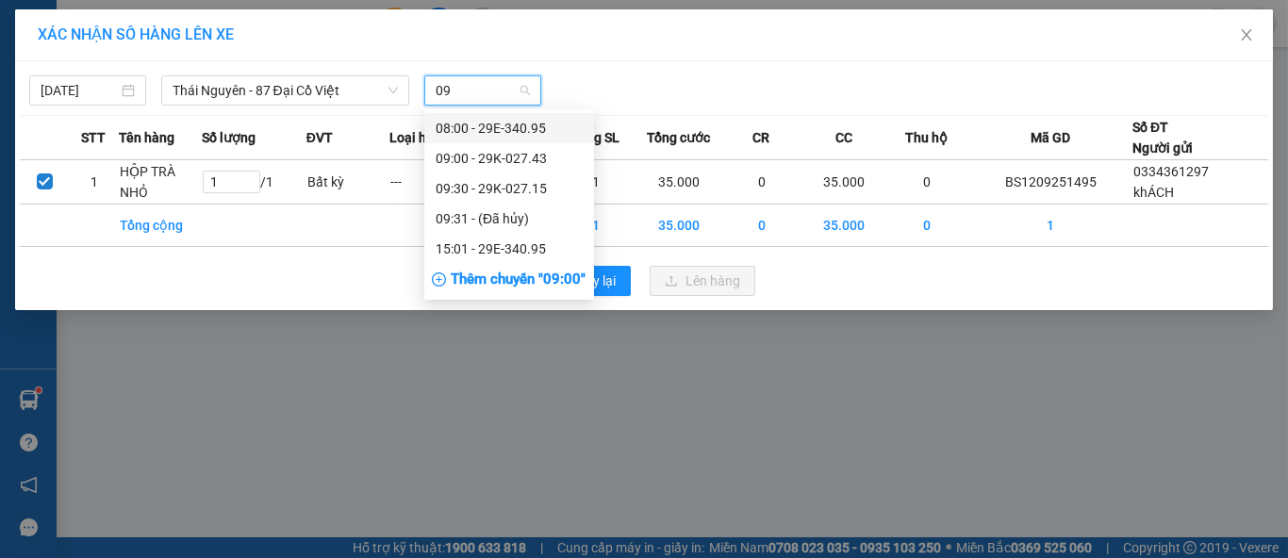
type input "095"
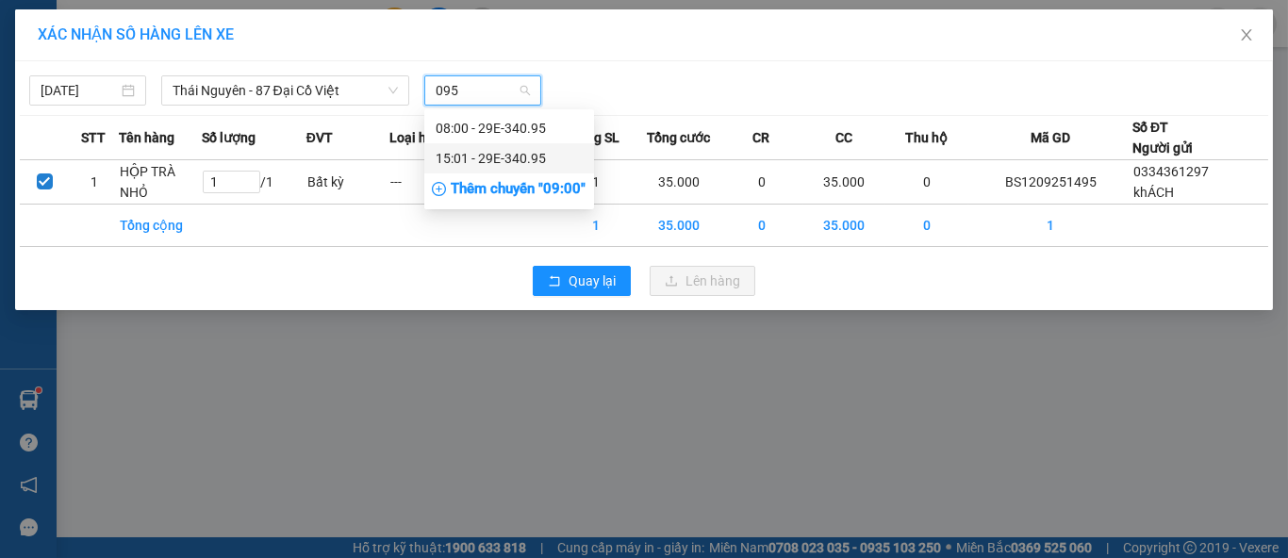
click at [471, 153] on div "15:01 - 29E-340.95" at bounding box center [509, 158] width 147 height 21
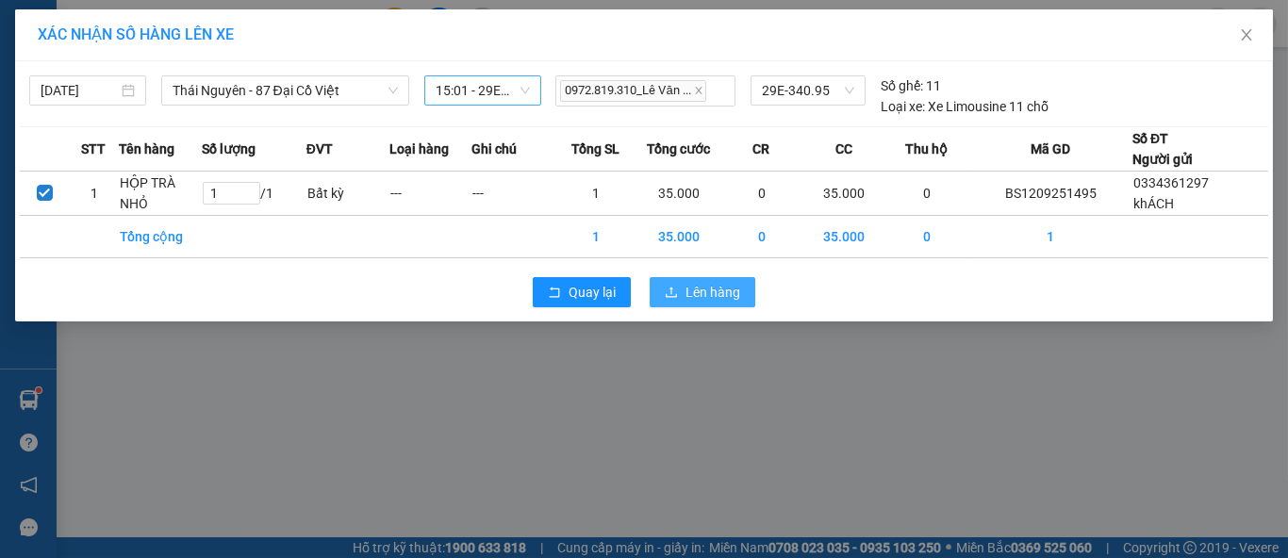
click at [698, 286] on span "Lên hàng" at bounding box center [713, 292] width 55 height 21
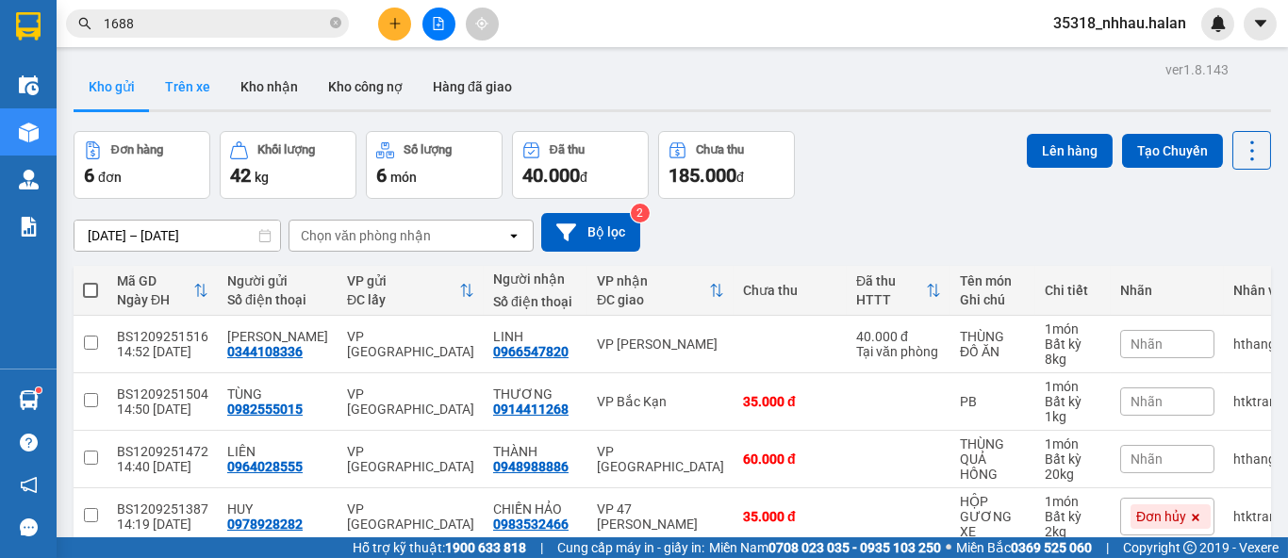
click at [192, 90] on button "Trên xe" at bounding box center [187, 86] width 75 height 45
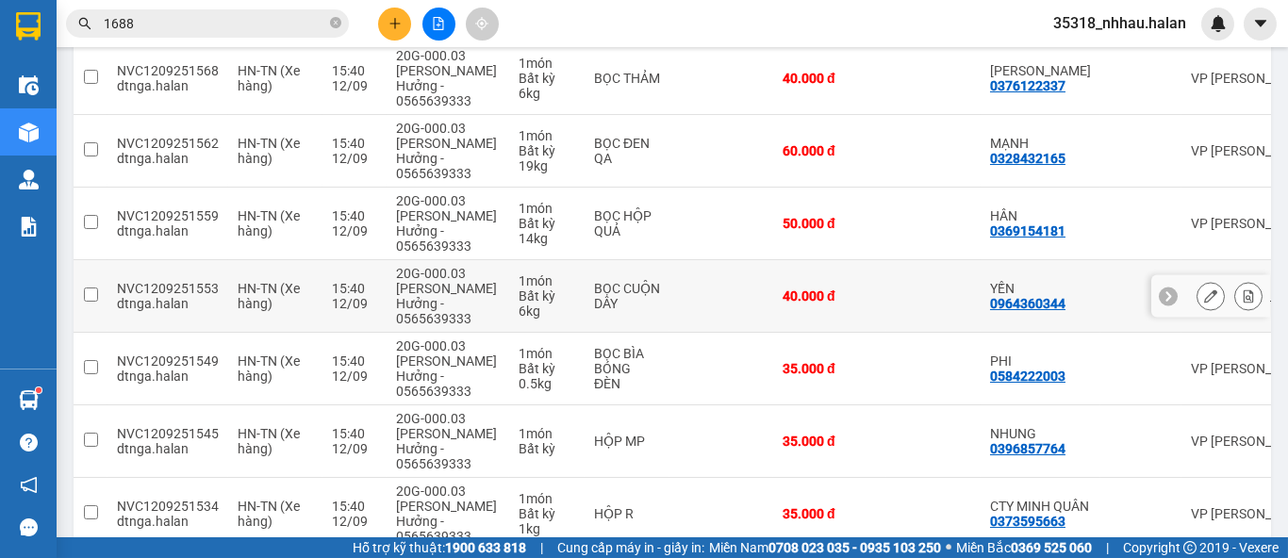
scroll to position [441, 0]
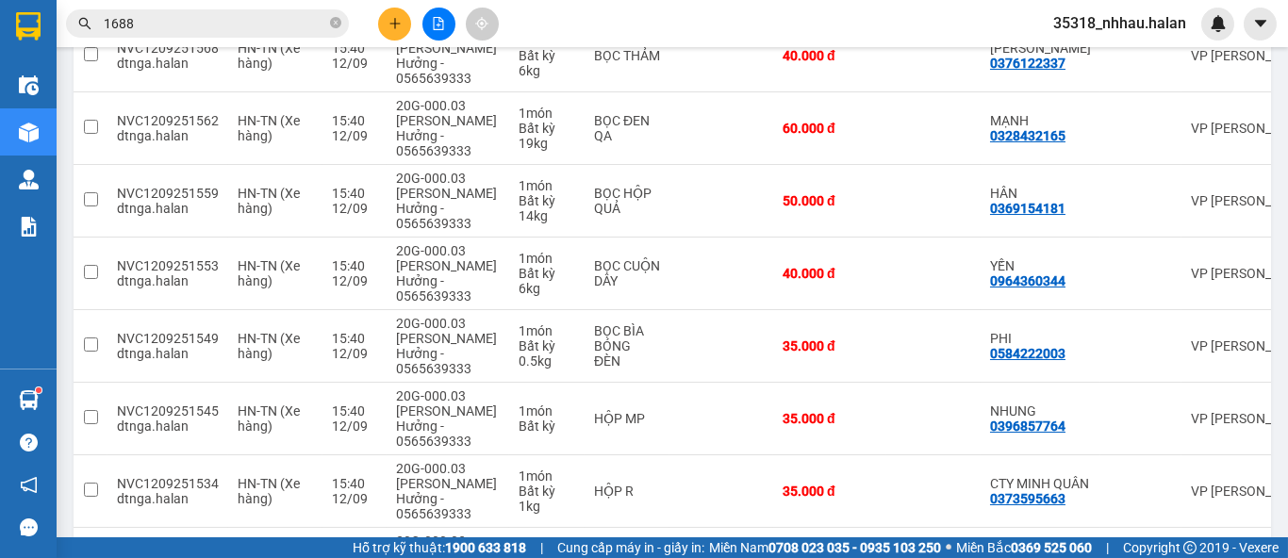
drag, startPoint x: 1175, startPoint y: 485, endPoint x: 1179, endPoint y: 475, distance: 10.2
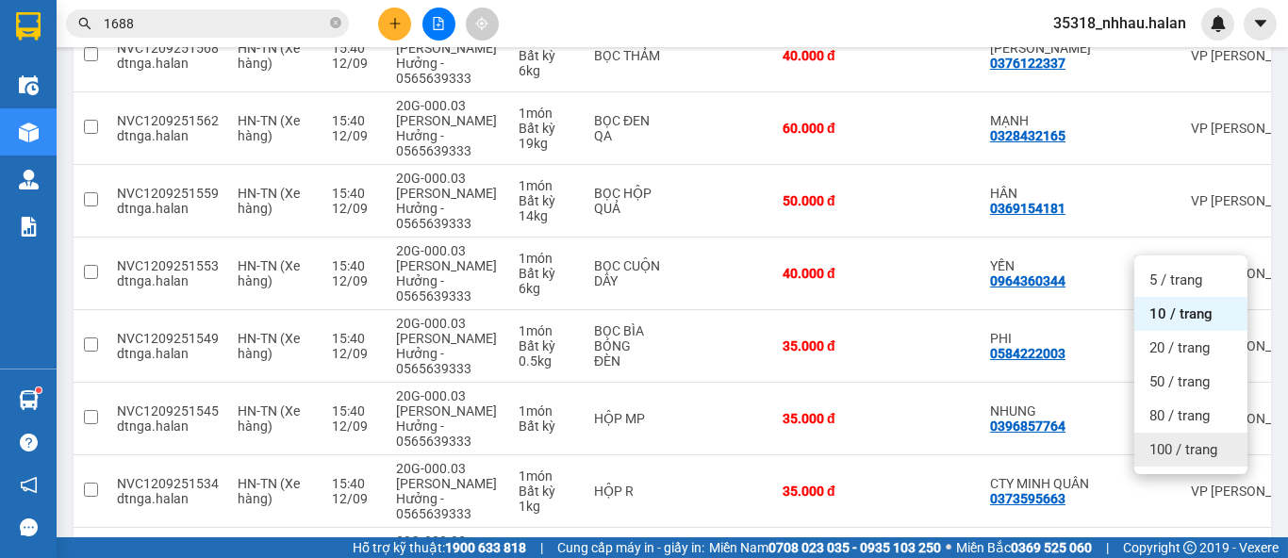
click at [1184, 454] on span "100 / trang" at bounding box center [1184, 449] width 68 height 19
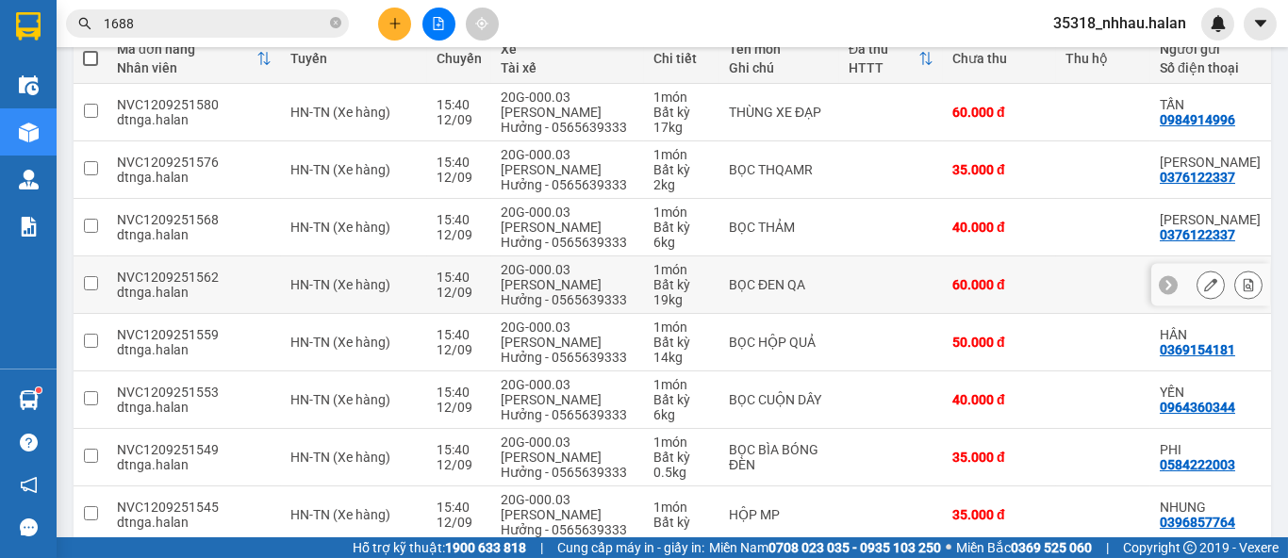
scroll to position [0, 0]
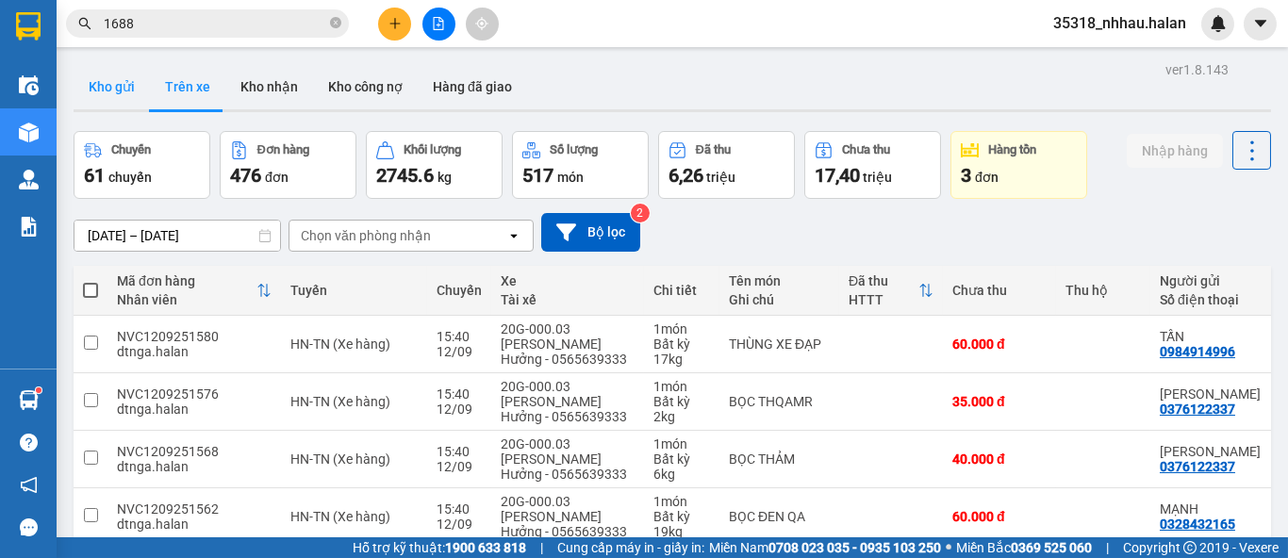
click at [97, 81] on button "Kho gửi" at bounding box center [112, 86] width 76 height 45
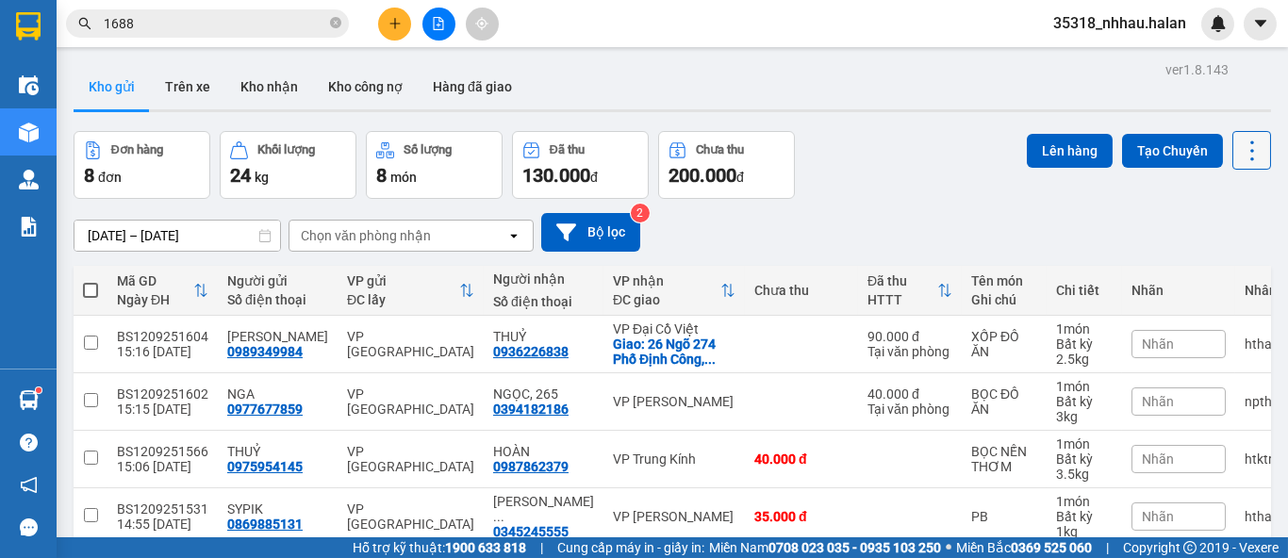
click at [1239, 149] on icon at bounding box center [1252, 151] width 26 height 26
click at [1215, 264] on span "Làm mới" at bounding box center [1211, 269] width 52 height 19
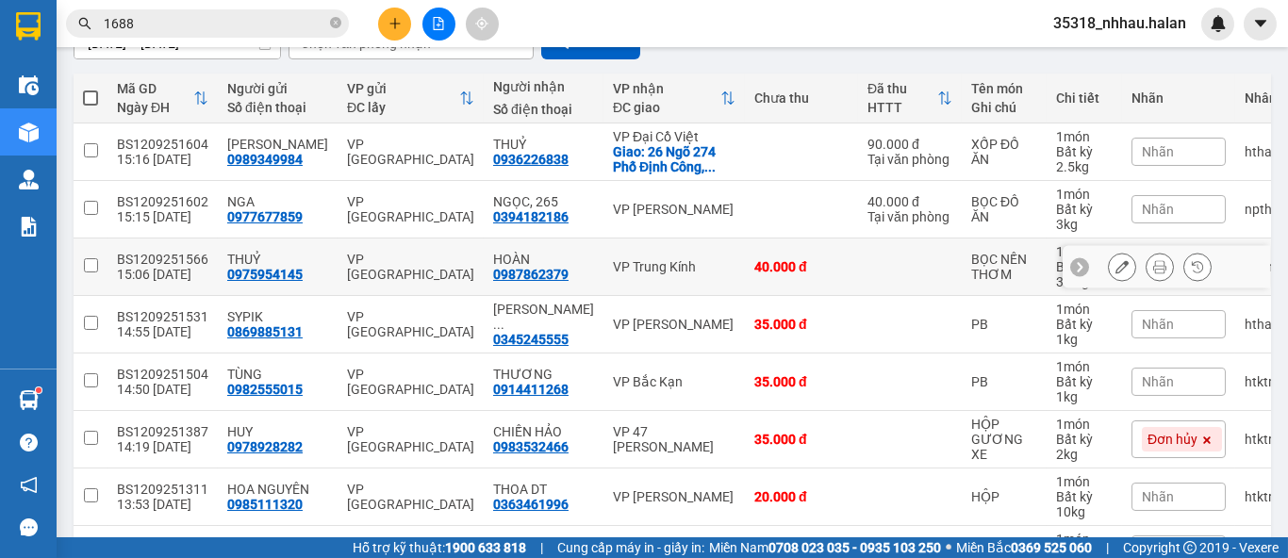
scroll to position [209, 0]
